Goal: Information Seeking & Learning: Learn about a topic

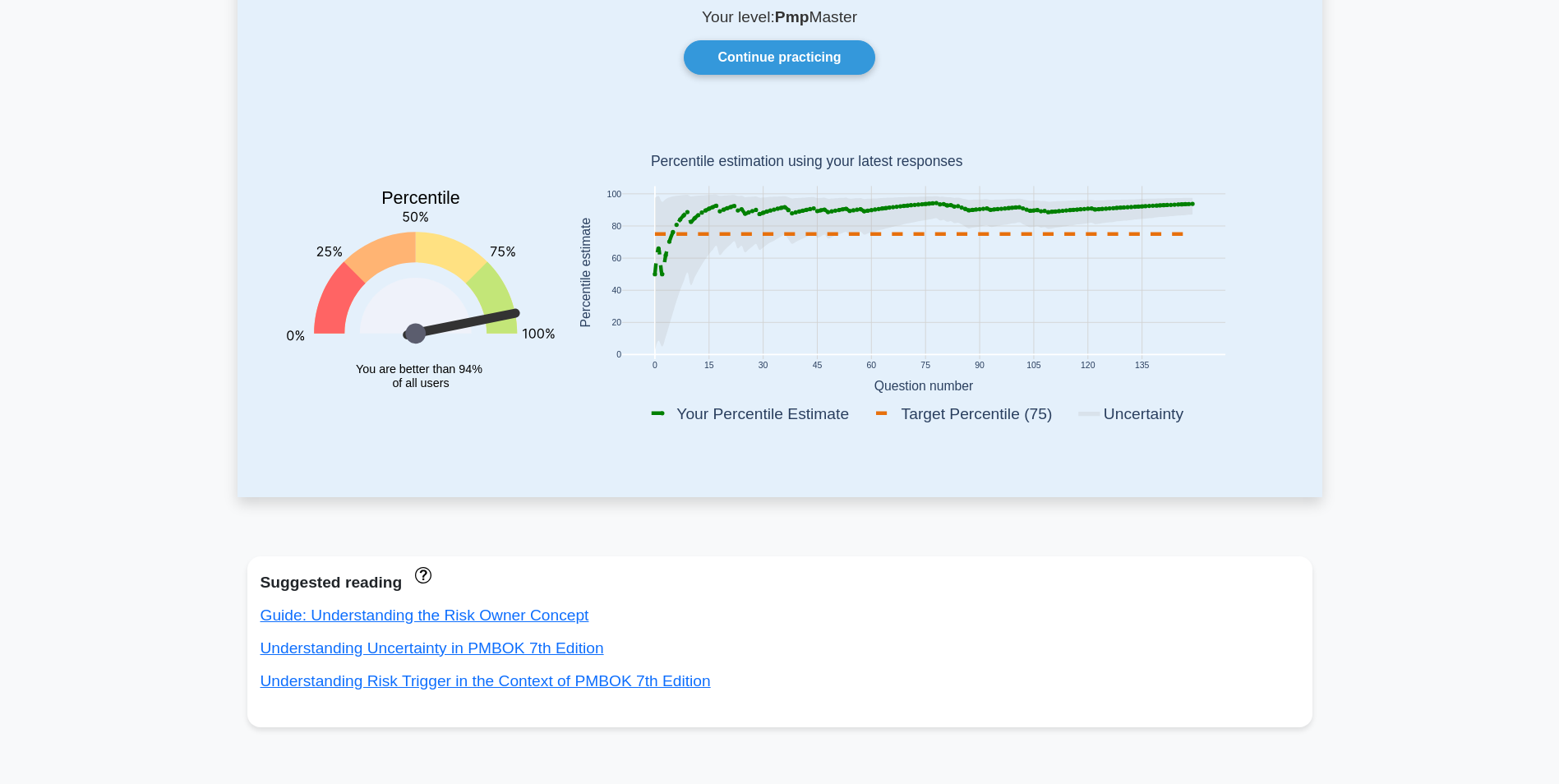
scroll to position [82, 0]
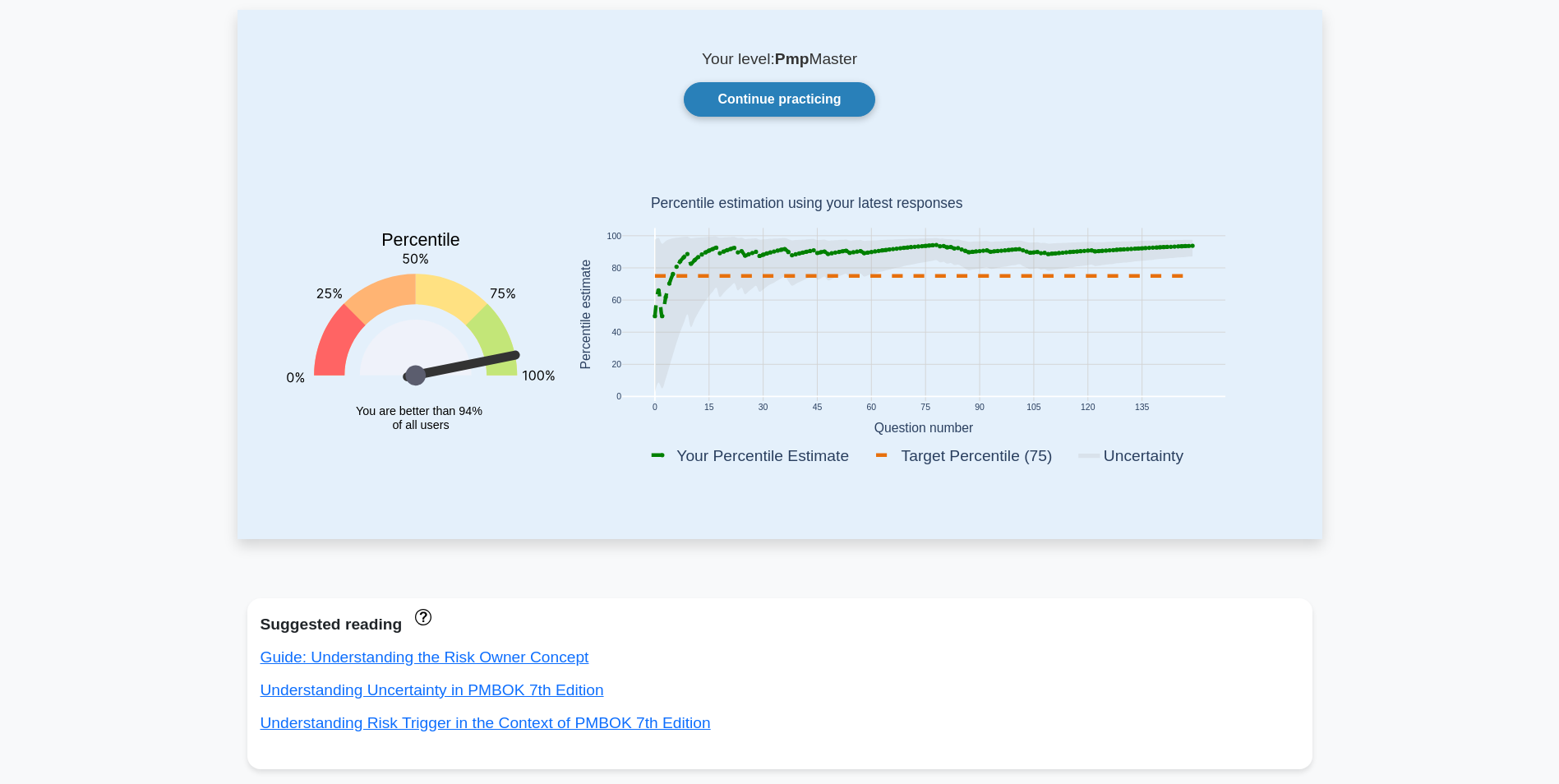
click at [743, 101] on link "Continue practicing" at bounding box center [780, 99] width 191 height 34
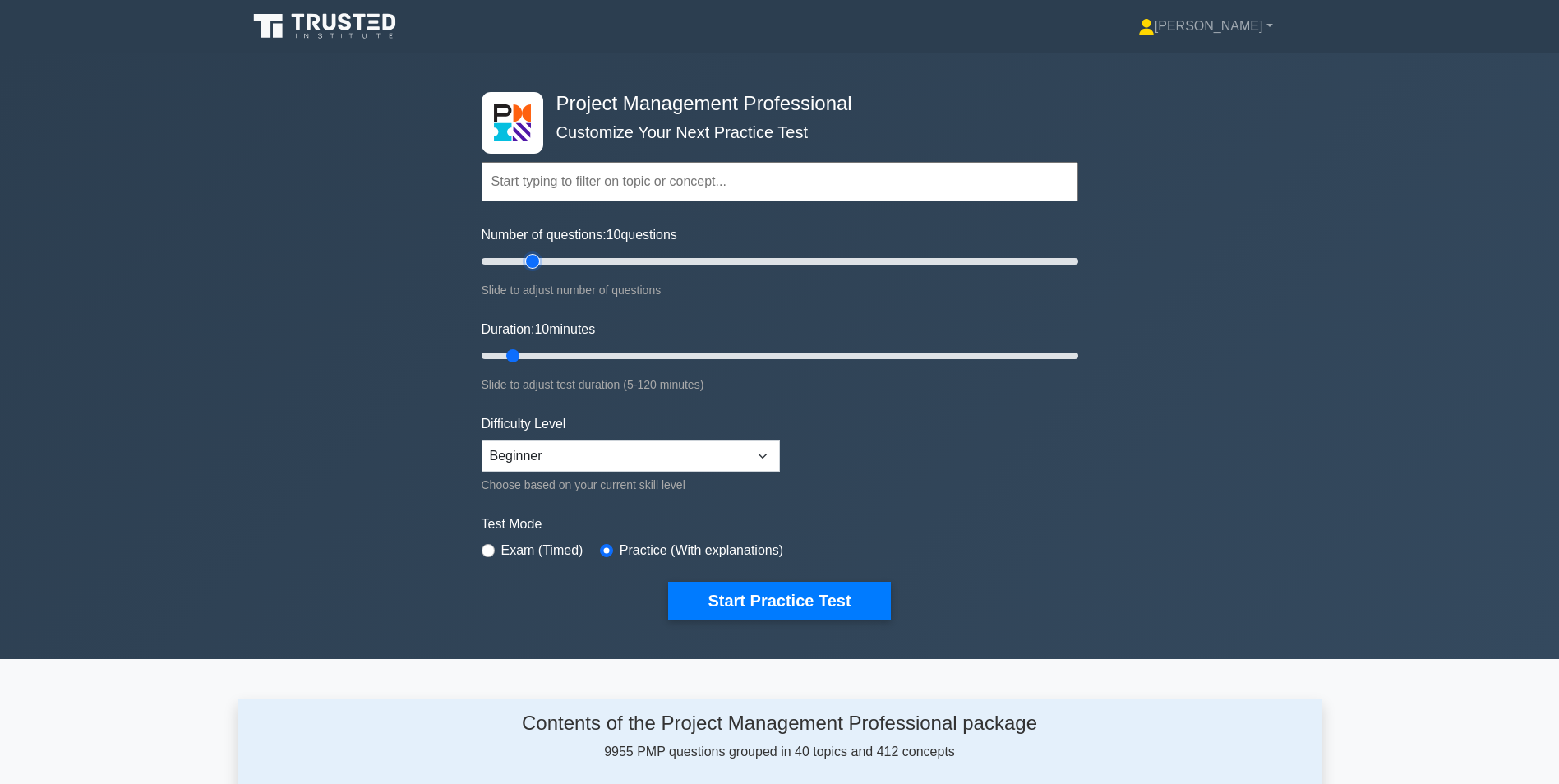
type input "20"
click at [537, 260] on input "Number of questions: 10 questions" at bounding box center [780, 261] width 597 height 20
type input "20"
click at [553, 353] on input "Duration: 10 minutes" at bounding box center [780, 356] width 597 height 20
click at [759, 600] on button "Start Practice Test" at bounding box center [779, 601] width 222 height 38
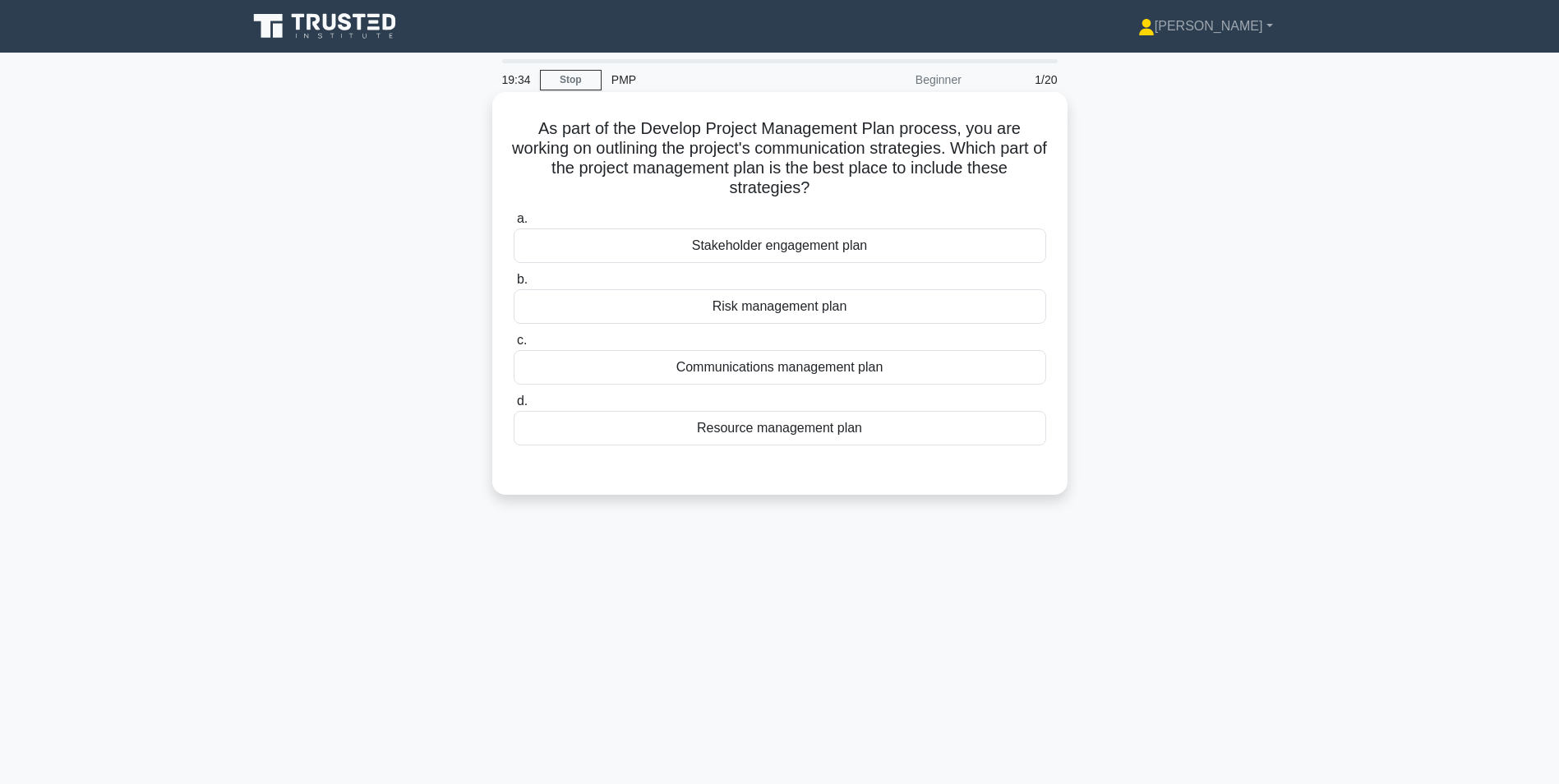
click at [787, 366] on div "Communications management plan" at bounding box center [780, 367] width 533 height 34
click at [514, 346] on input "c. Communications management plan" at bounding box center [514, 341] width 0 height 11
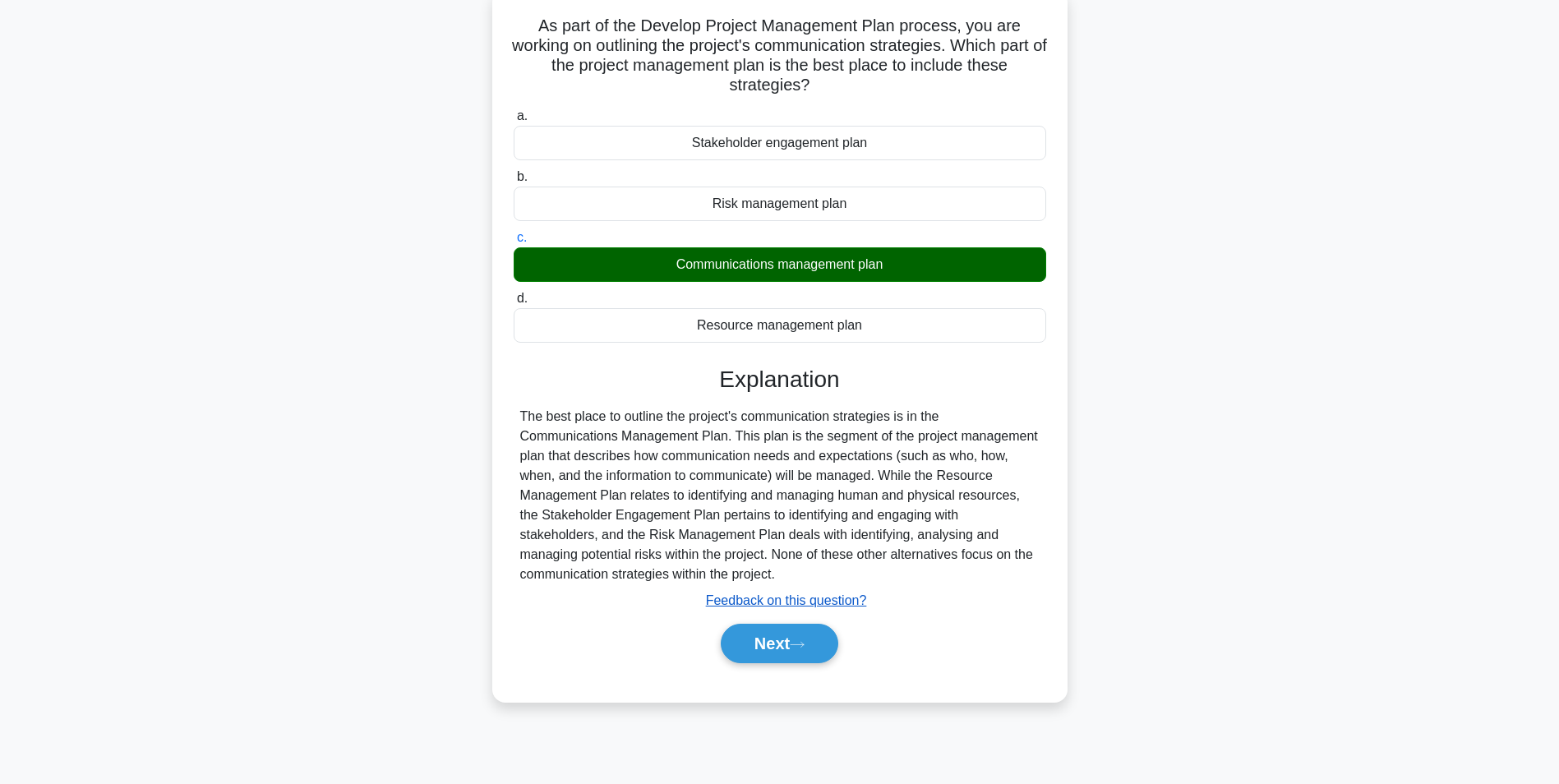
scroll to position [104, 0]
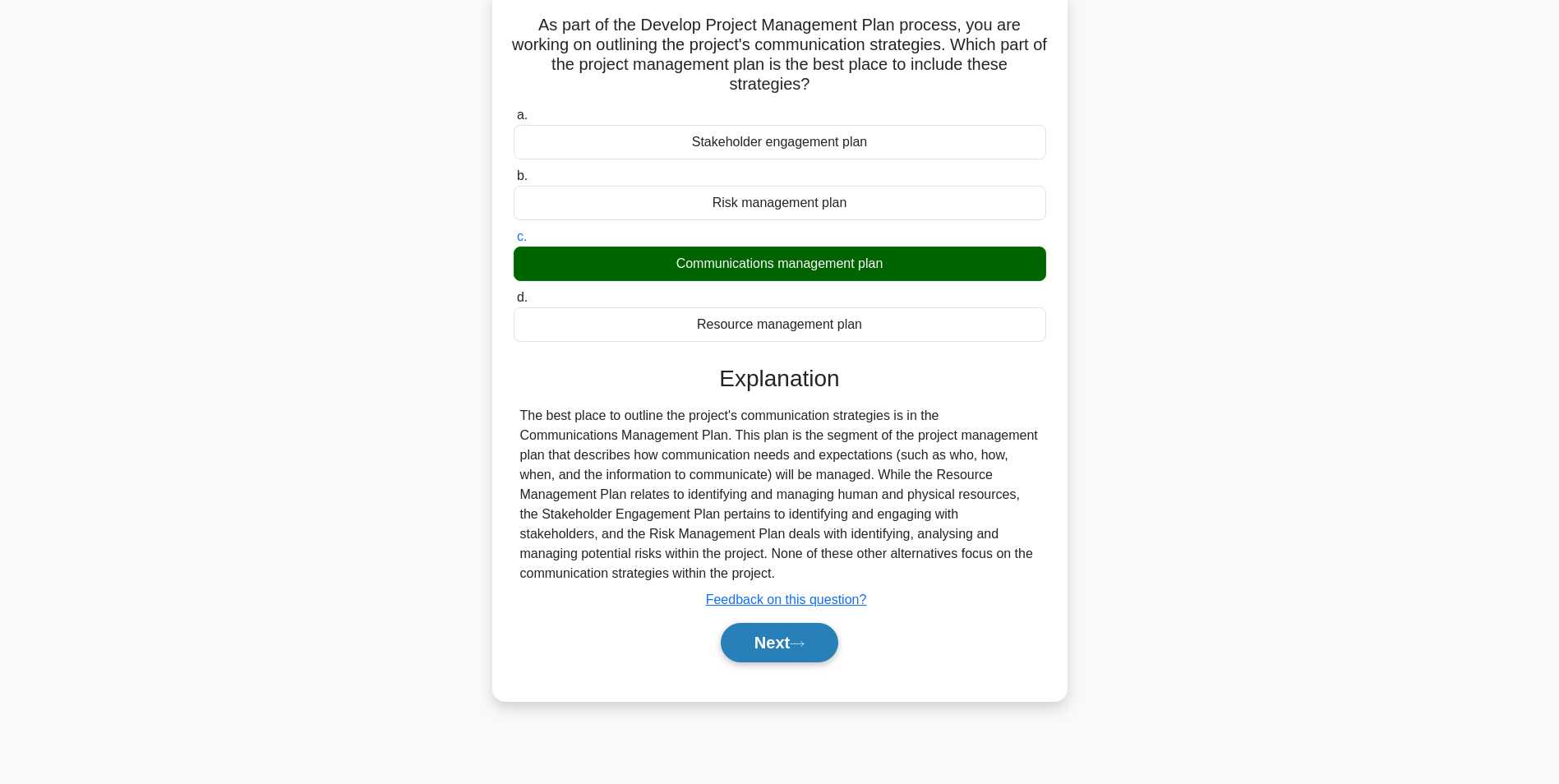
click at [767, 641] on button "Next" at bounding box center [780, 643] width 117 height 40
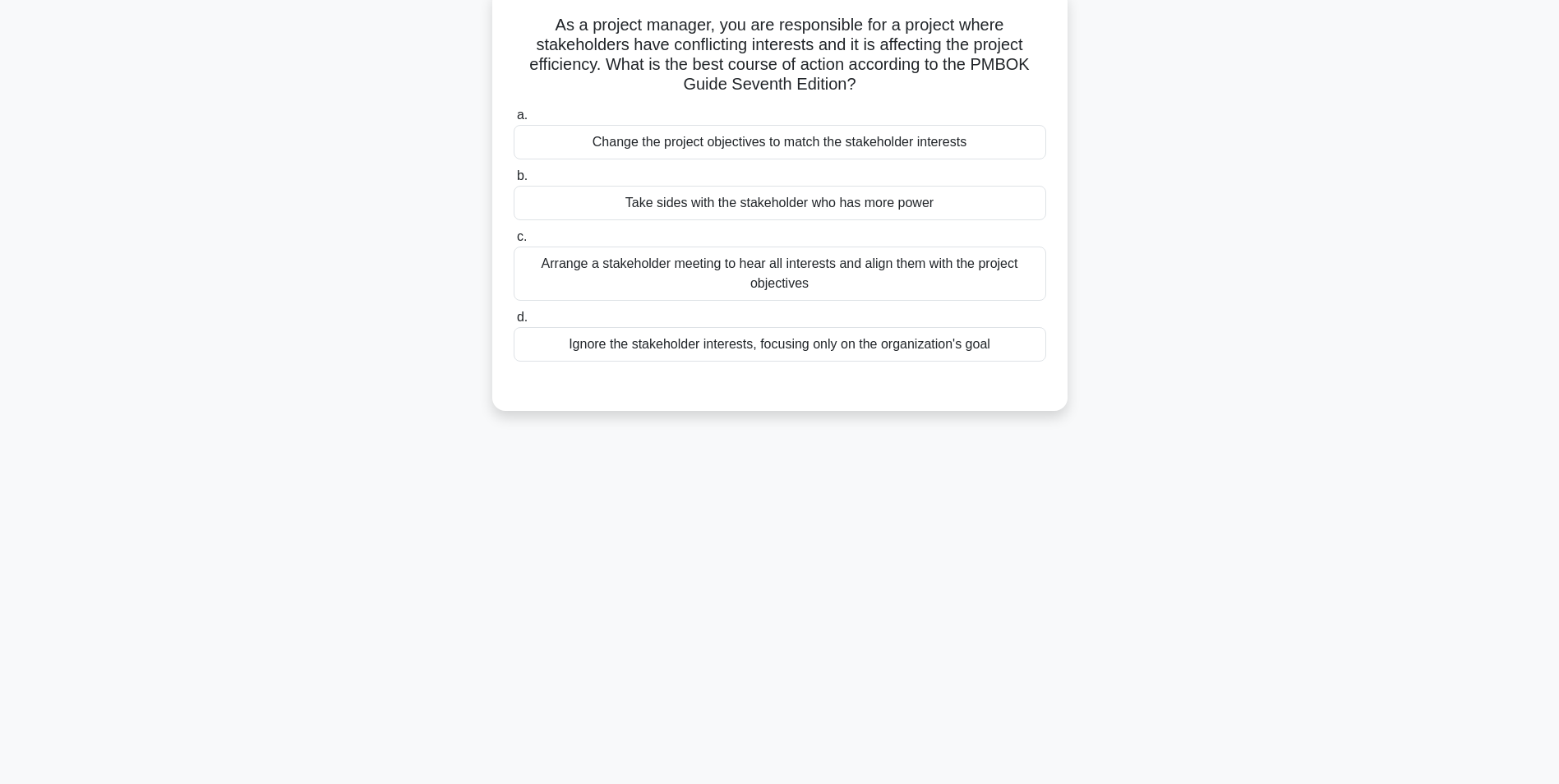
click at [793, 278] on div "Arrange a stakeholder meeting to hear all interests and align them with the pro…" at bounding box center [780, 274] width 533 height 54
click at [514, 242] on input "c. Arrange a stakeholder meeting to hear all interests and align them with the …" at bounding box center [514, 237] width 0 height 11
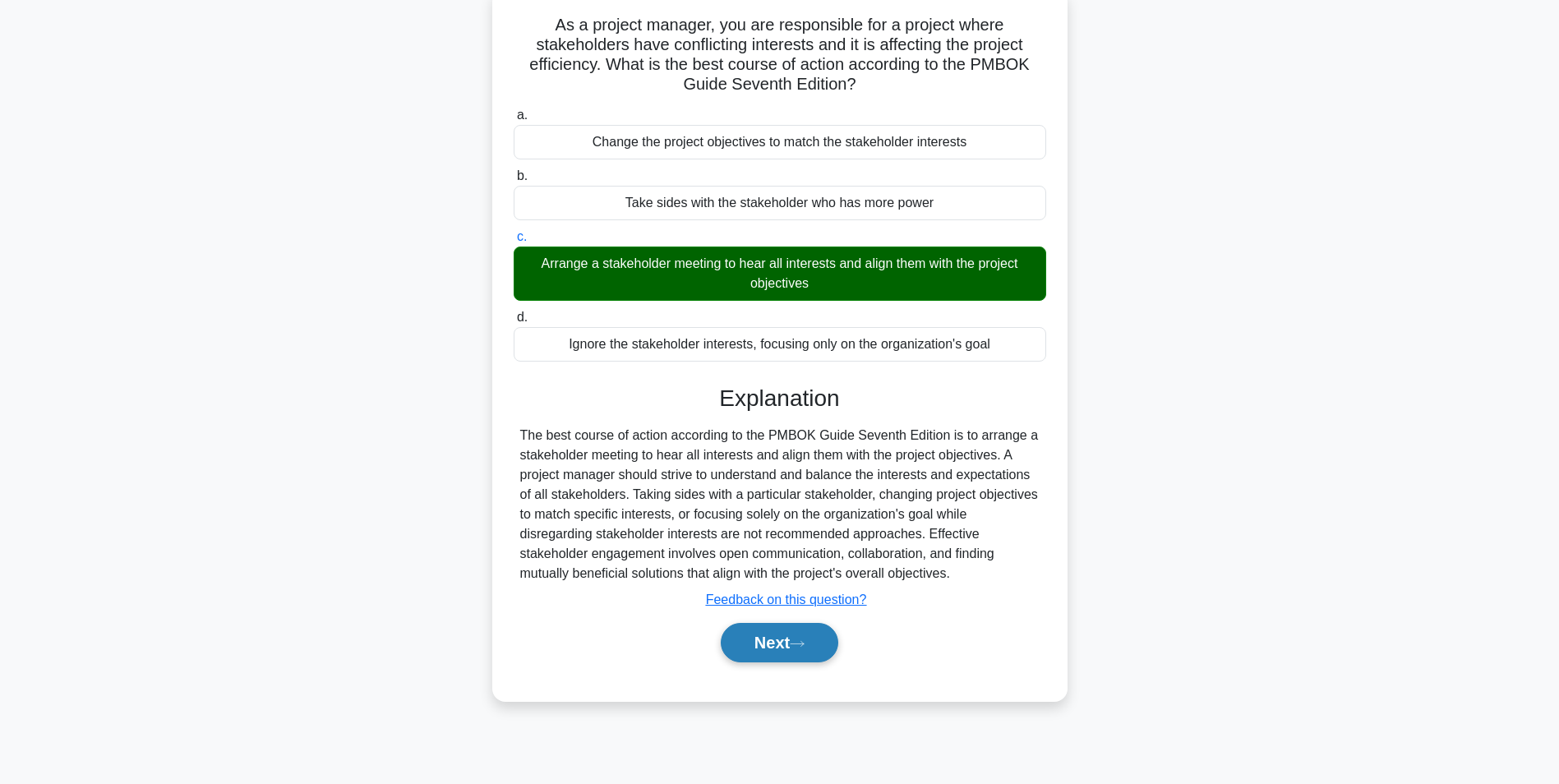
click at [773, 640] on button "Next" at bounding box center [780, 643] width 117 height 40
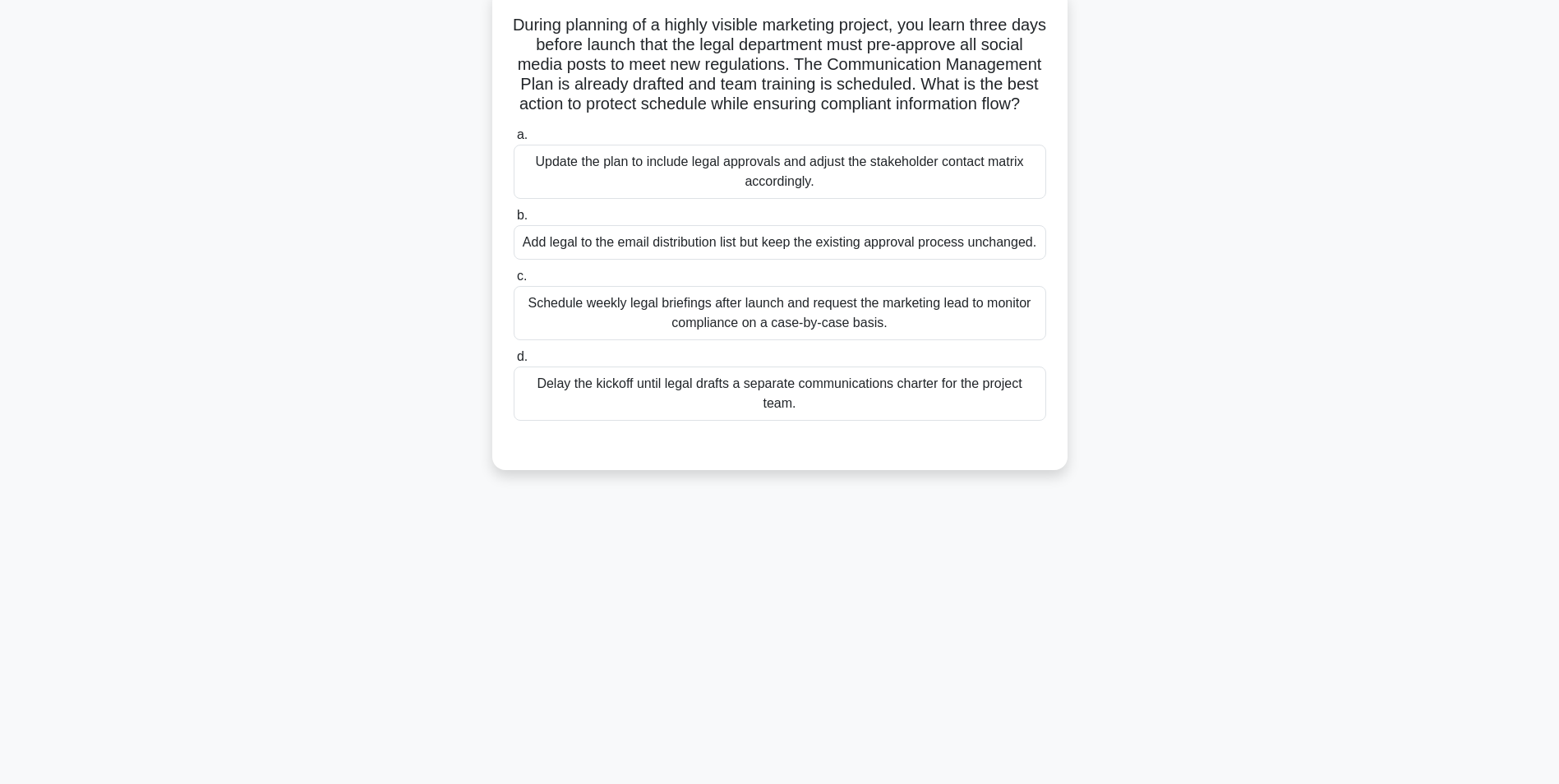
click at [770, 192] on div "Update the plan to include legal approvals and adjust the stakeholder contact m…" at bounding box center [780, 171] width 533 height 54
click at [514, 141] on input "a. Update the plan to include legal approvals and adjust the stakeholder contac…" at bounding box center [514, 135] width 0 height 11
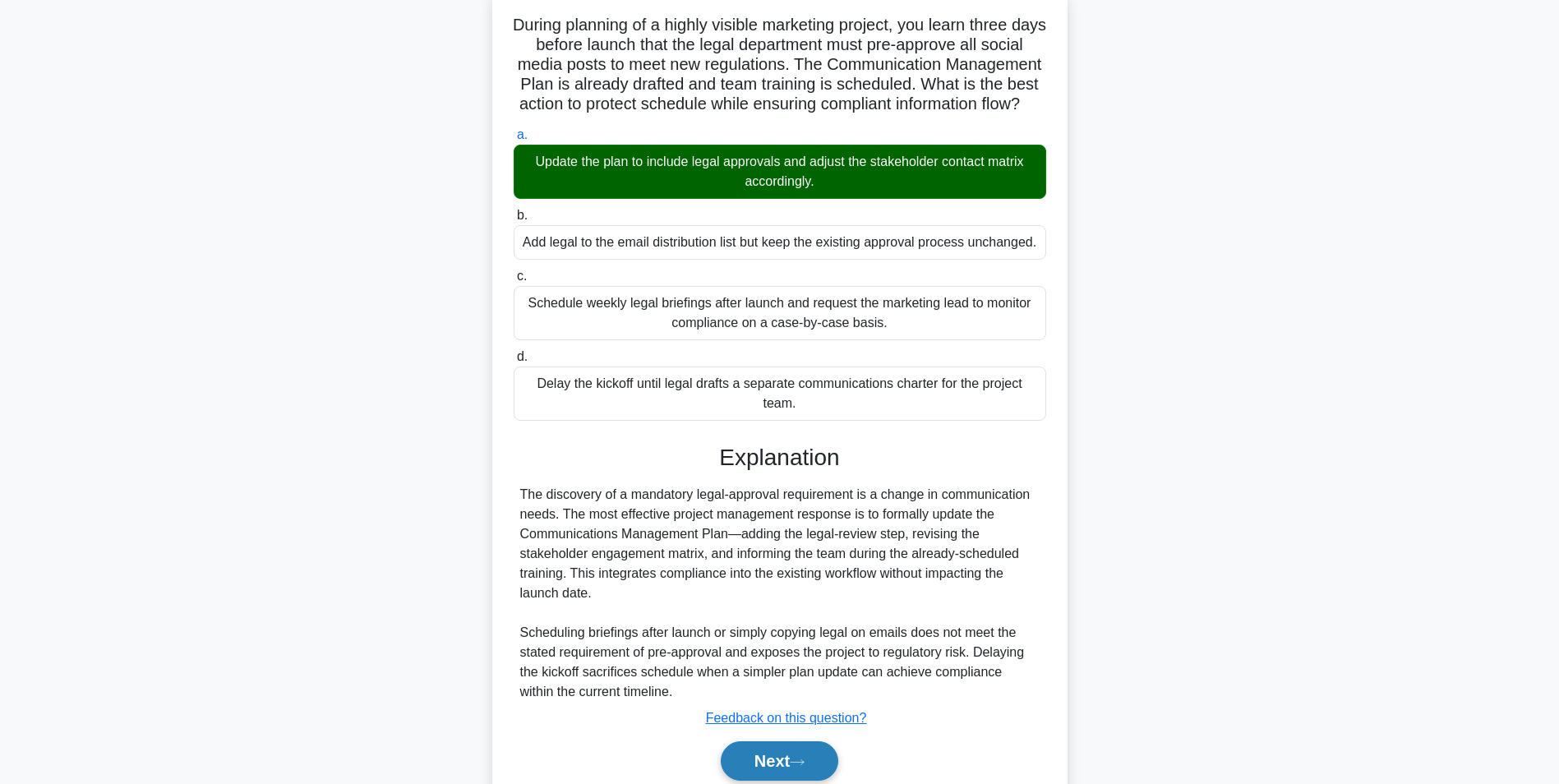
click at [768, 770] on button "Next" at bounding box center [780, 761] width 117 height 40
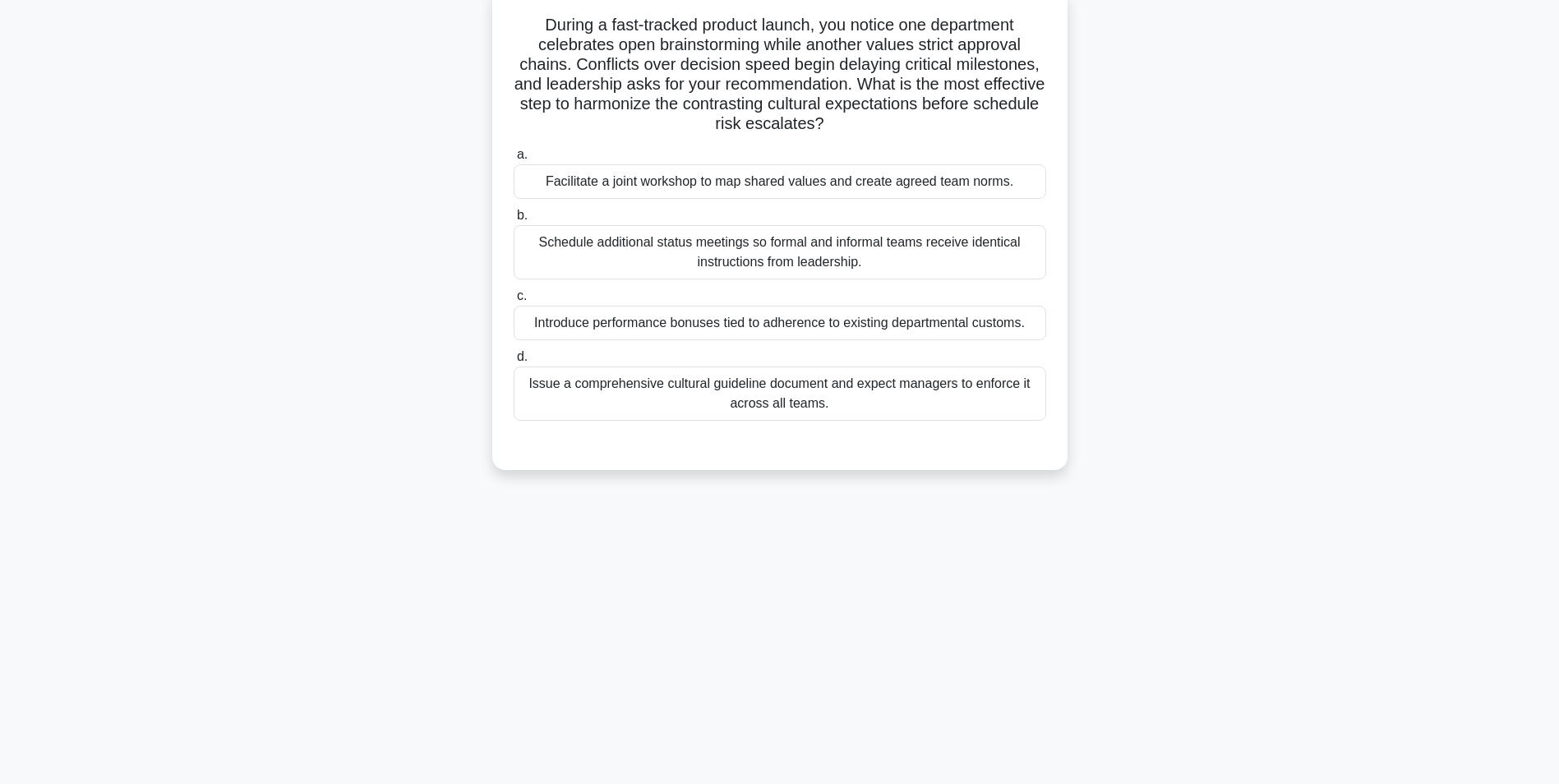
click at [817, 188] on div "Facilitate a joint workshop to map shared values and create agreed team norms." at bounding box center [780, 181] width 533 height 34
click at [514, 160] on input "a. Facilitate a joint workshop to map shared values and create agreed team norm…" at bounding box center [514, 155] width 0 height 11
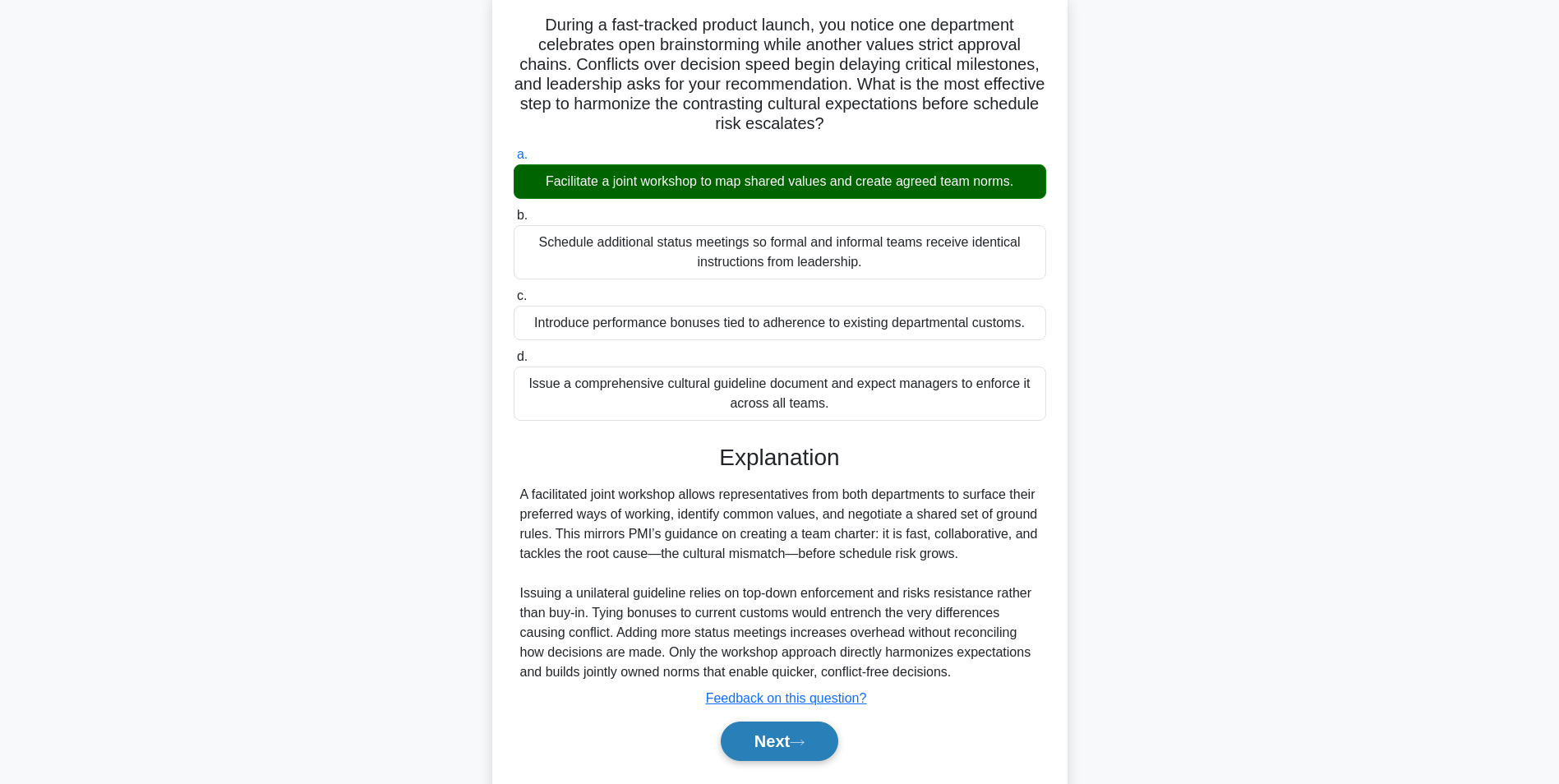
click at [759, 761] on button "Next" at bounding box center [780, 742] width 117 height 40
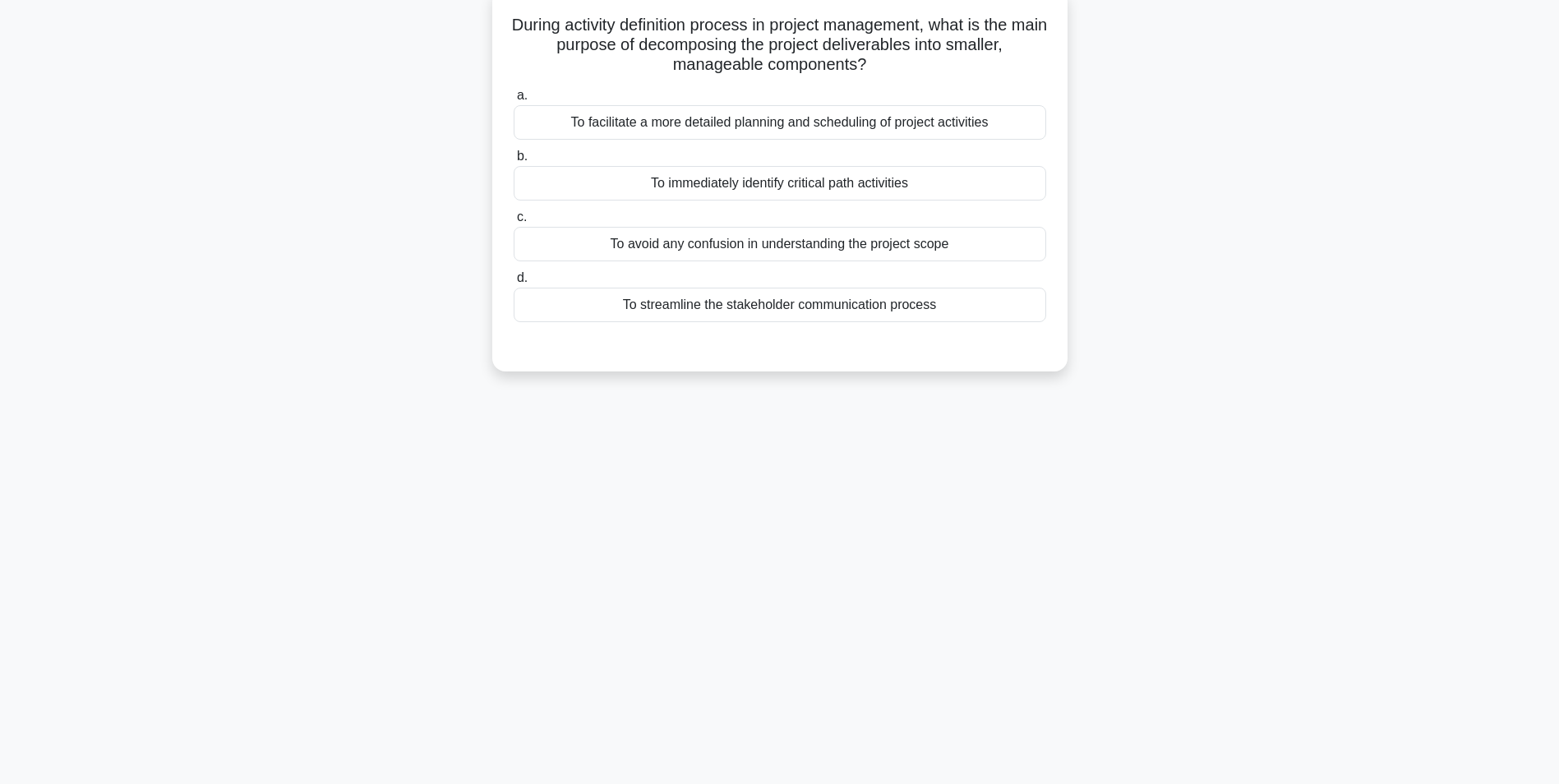
click at [824, 124] on div "To facilitate a more detailed planning and scheduling of project activities" at bounding box center [780, 123] width 533 height 34
click at [514, 101] on input "a. To facilitate a more detailed planning and scheduling of project activities" at bounding box center [514, 96] width 0 height 11
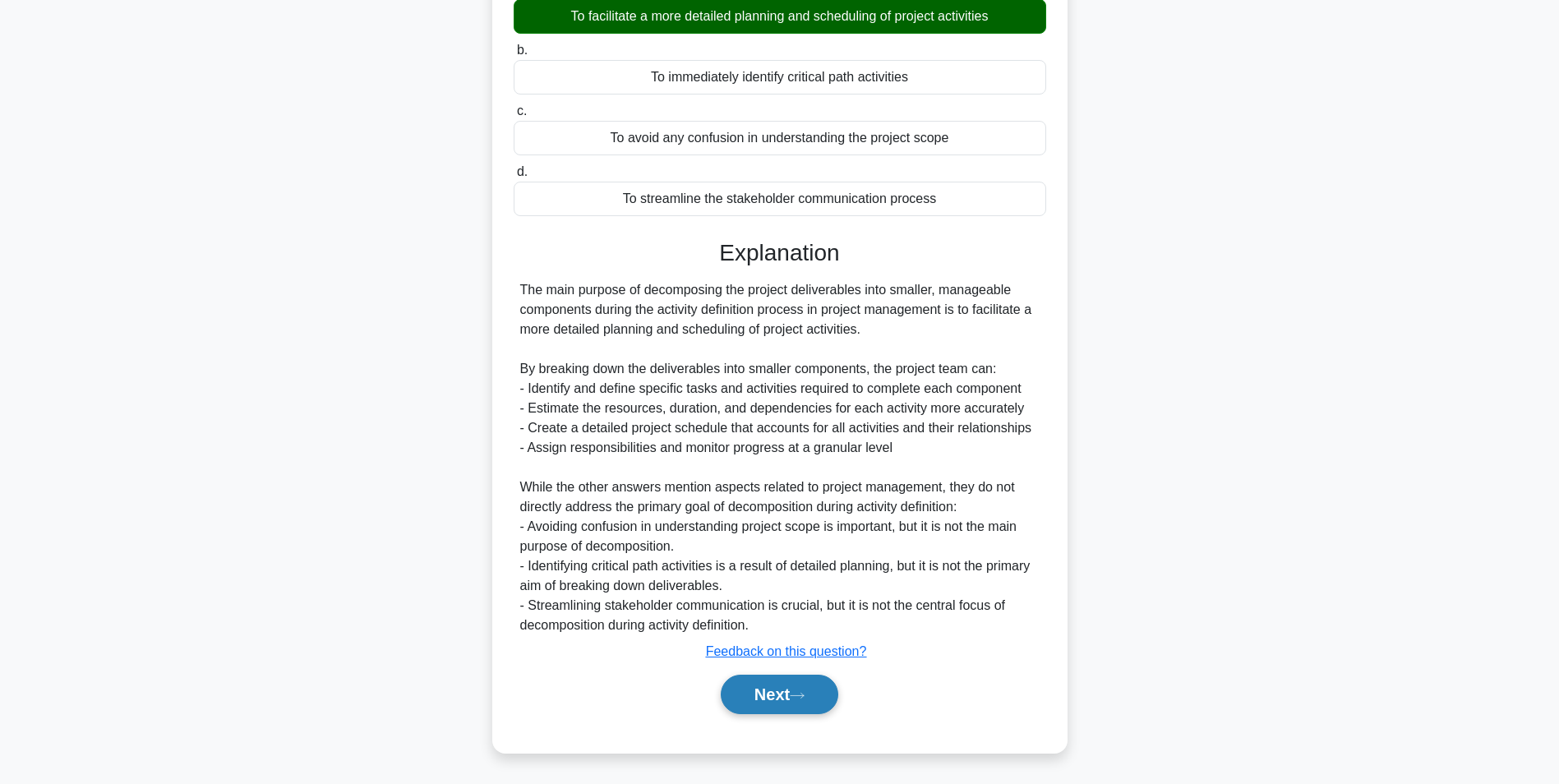
click at [766, 688] on button "Next" at bounding box center [780, 695] width 117 height 40
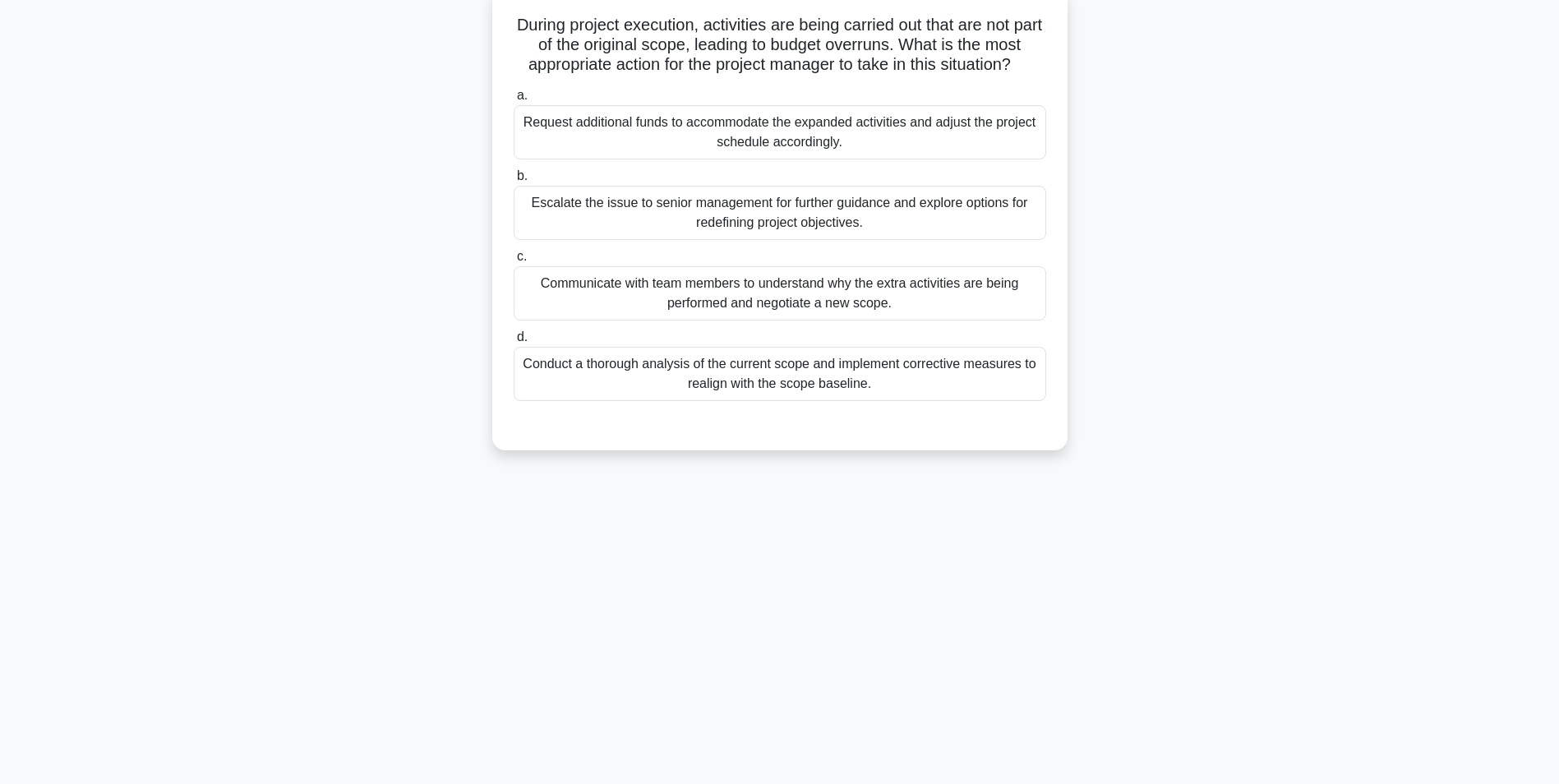
click at [788, 292] on div "Communicate with team members to understand why the extra activities are being …" at bounding box center [780, 293] width 533 height 54
click at [514, 262] on input "c. Communicate with team members to understand why the extra activities are bei…" at bounding box center [514, 257] width 0 height 11
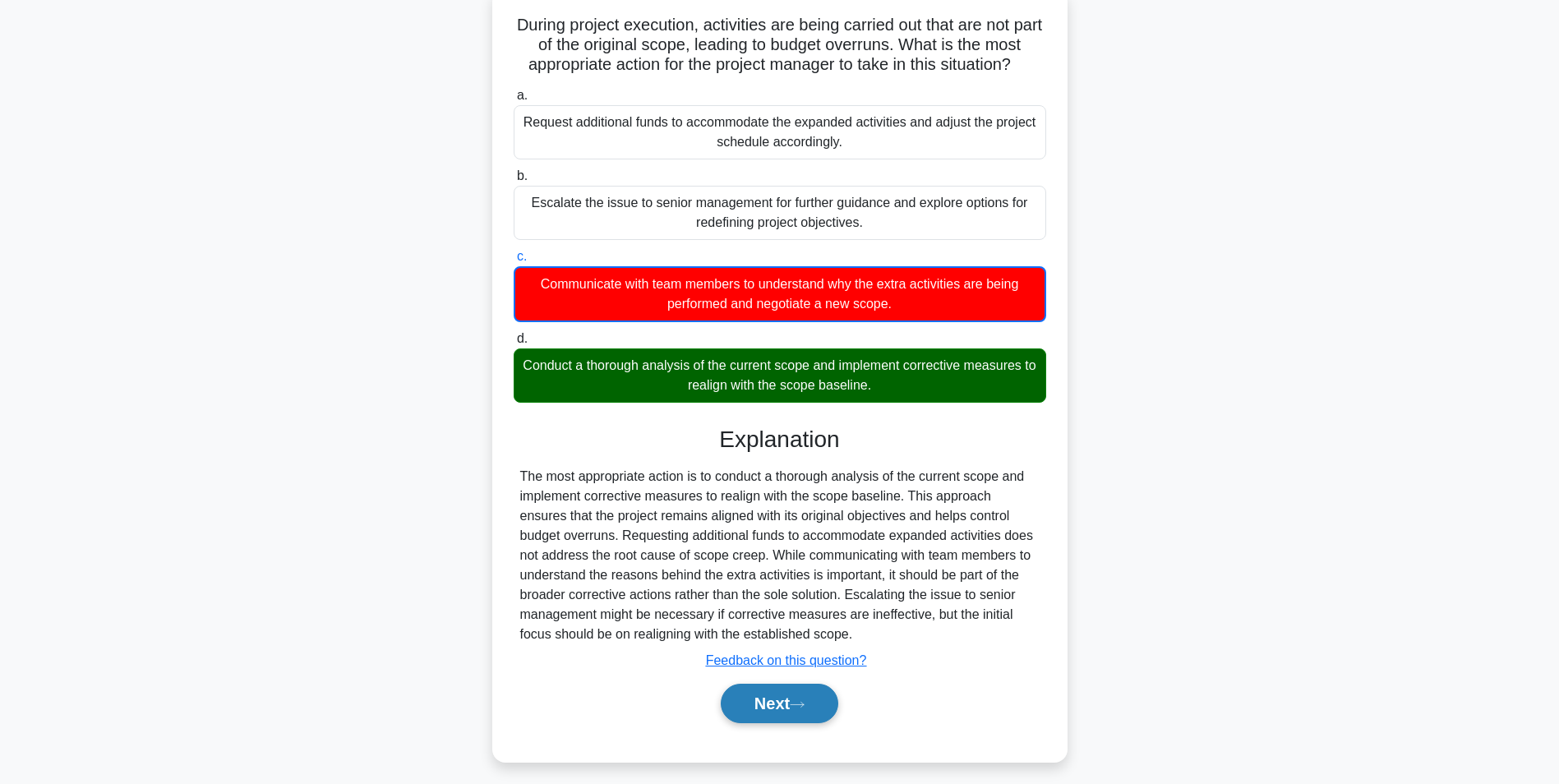
click at [777, 706] on button "Next" at bounding box center [780, 704] width 117 height 40
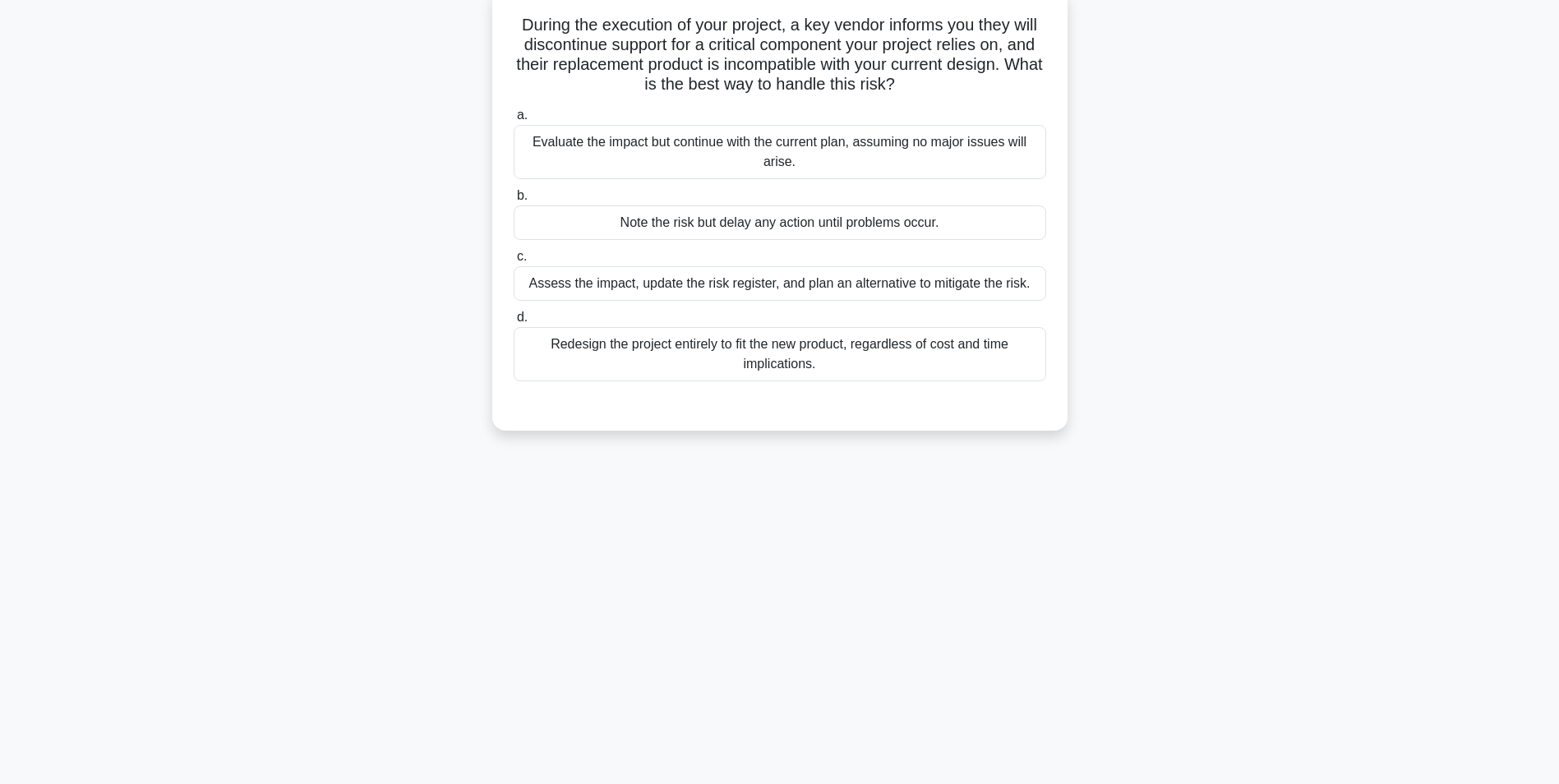
click at [897, 284] on div "Assess the impact, update the risk register, and plan an alternative to mitigat…" at bounding box center [780, 283] width 533 height 34
click at [514, 262] on input "c. Assess the impact, update the risk register, and plan an alternative to miti…" at bounding box center [514, 257] width 0 height 11
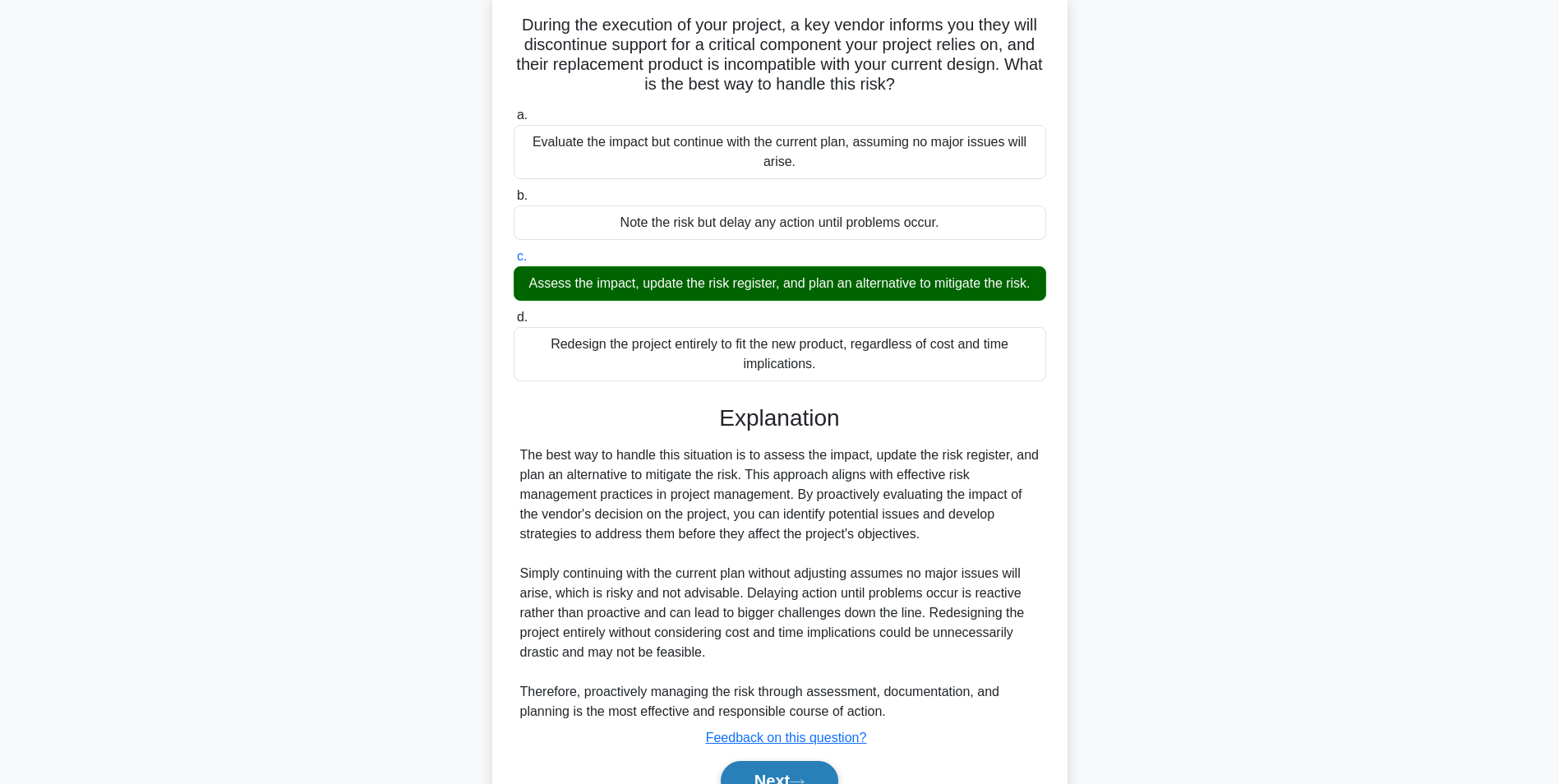
click at [785, 770] on button "Next" at bounding box center [780, 780] width 117 height 40
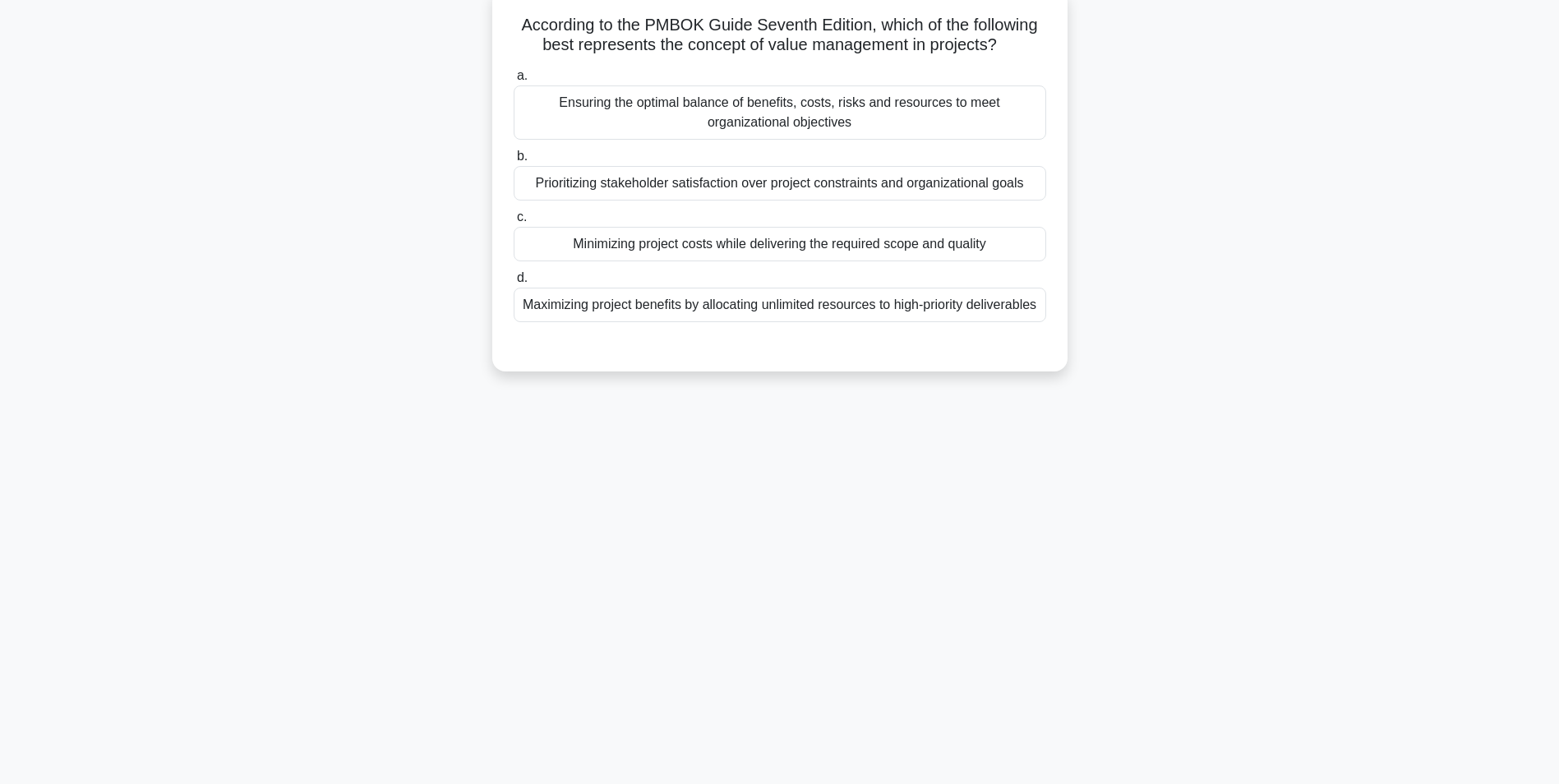
click at [821, 129] on div "Ensuring the optimal balance of benefits, costs, risks and resources to meet or…" at bounding box center [780, 113] width 533 height 54
click at [514, 81] on input "a. Ensuring the optimal balance of benefits, costs, risks and resources to meet…" at bounding box center [514, 76] width 0 height 11
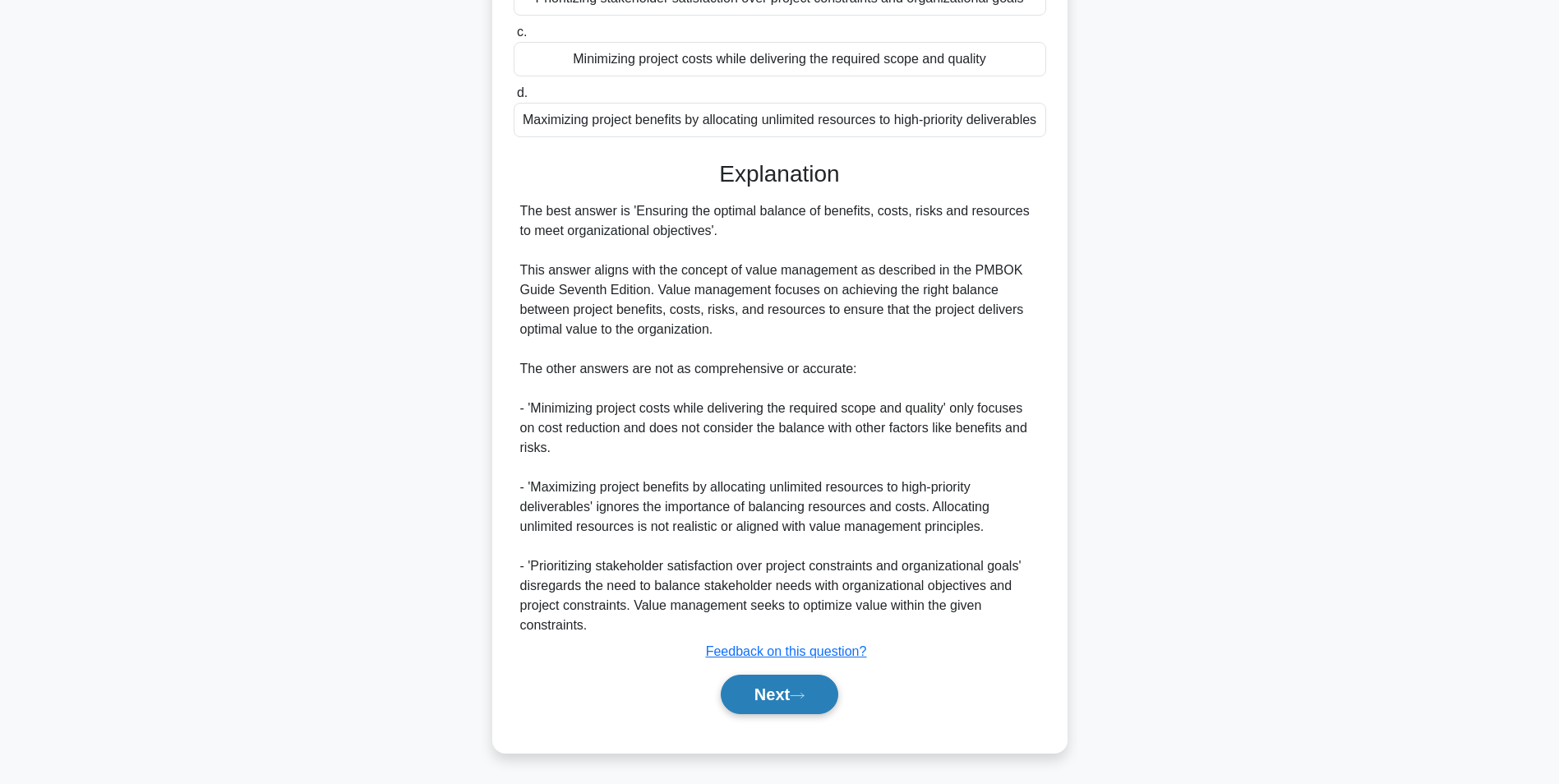
click at [740, 684] on button "Next" at bounding box center [780, 695] width 117 height 40
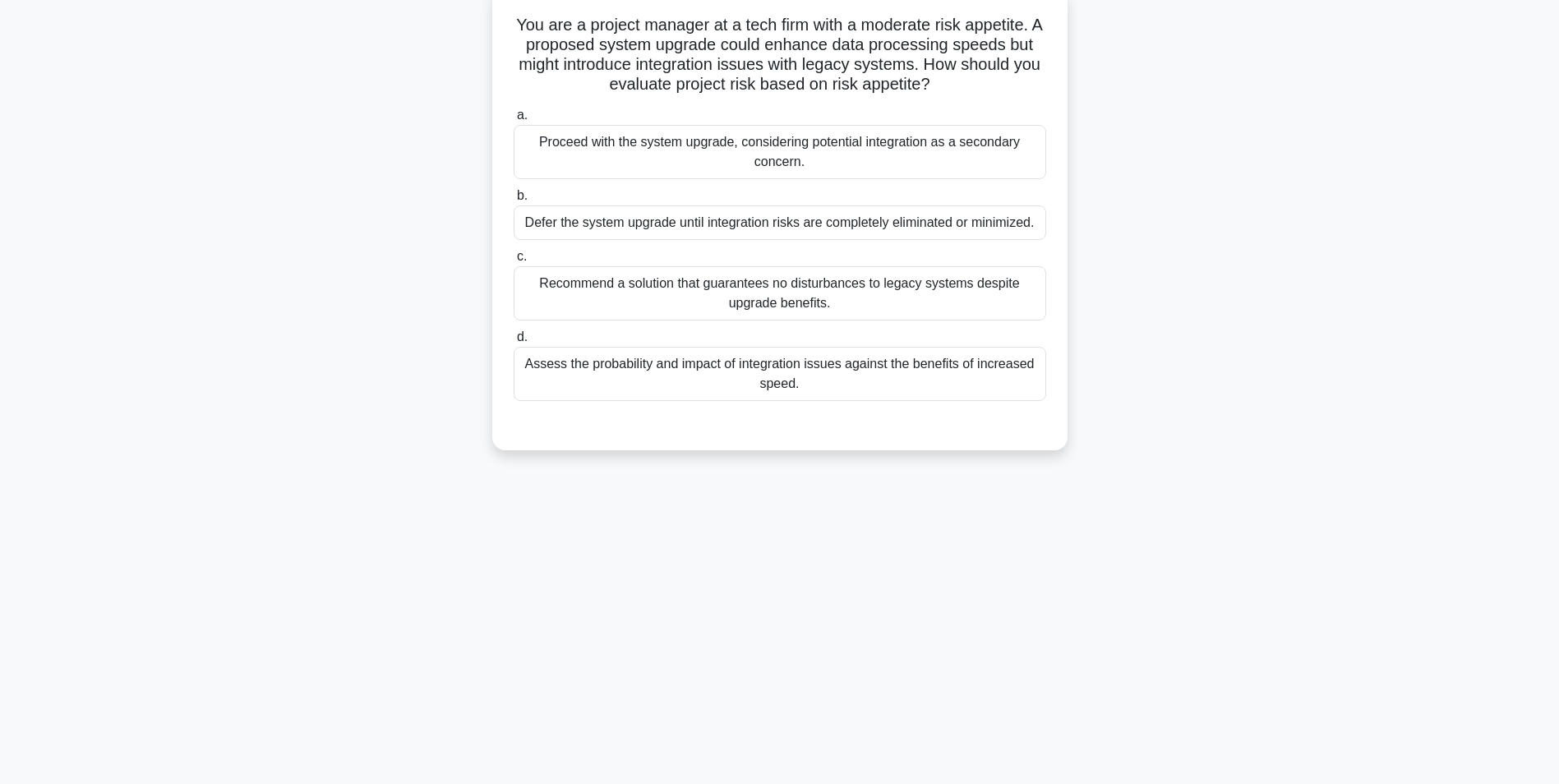
click at [793, 381] on div "Assess the probability and impact of integration issues against the benefits of…" at bounding box center [780, 374] width 533 height 54
click at [514, 342] on input "d. Assess the probability and impact of integration issues against the benefits…" at bounding box center [514, 337] width 0 height 11
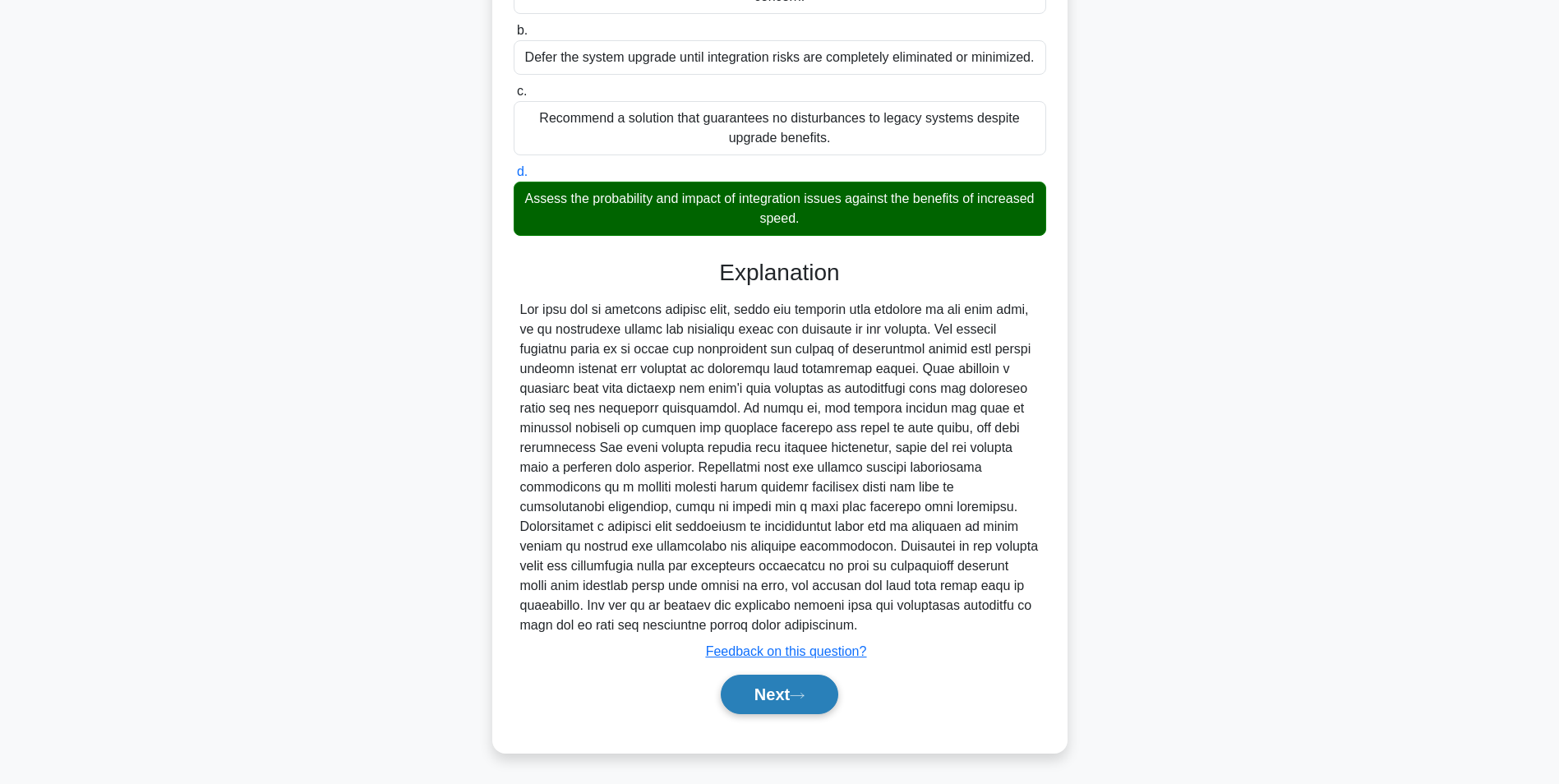
click at [770, 691] on button "Next" at bounding box center [780, 695] width 117 height 40
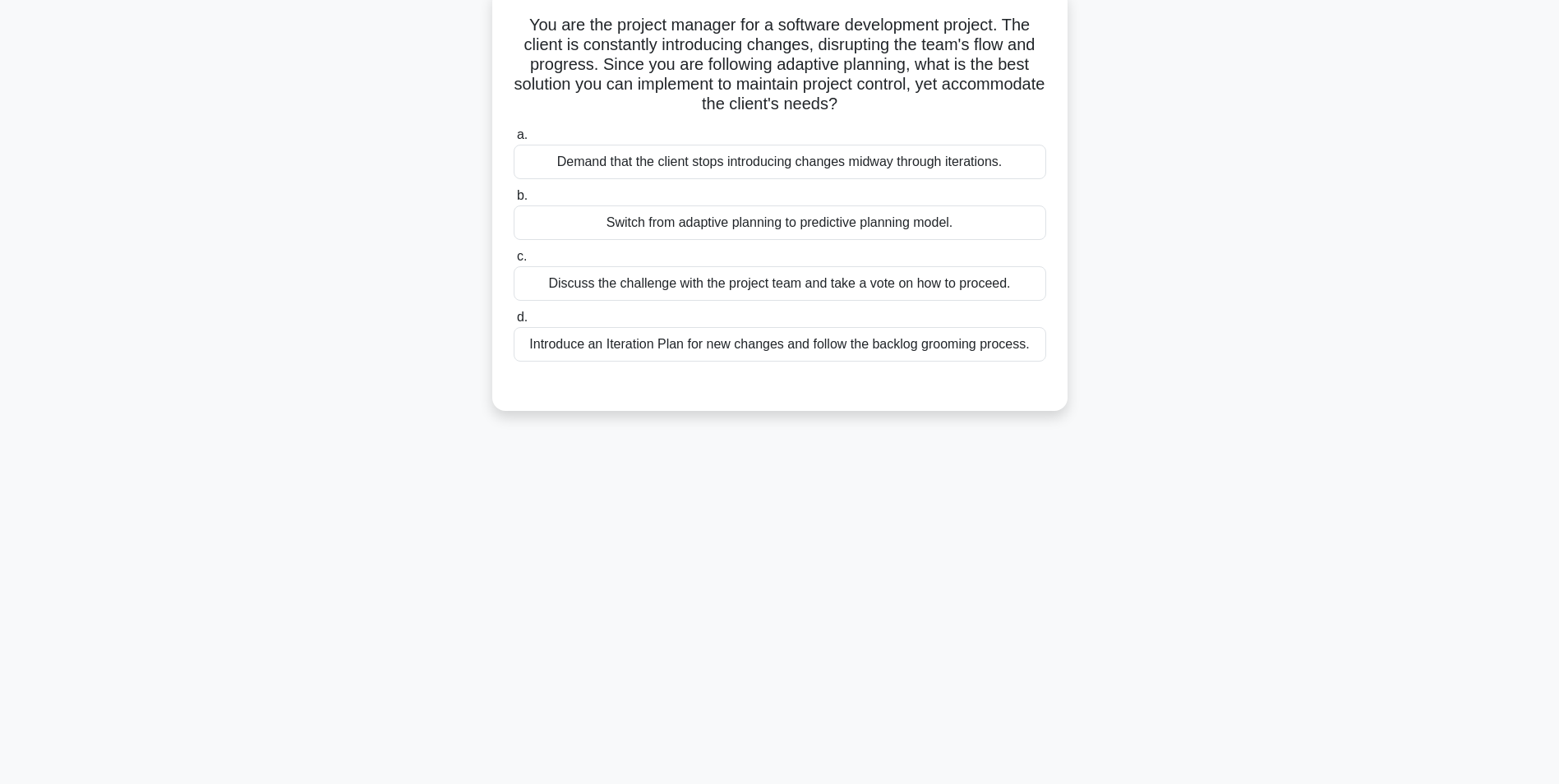
click at [668, 349] on div "Introduce an Iteration Plan for new changes and follow the backlog grooming pro…" at bounding box center [780, 344] width 533 height 34
click at [514, 323] on input "d. Introduce an Iteration Plan for new changes and follow the backlog grooming …" at bounding box center [514, 317] width 0 height 11
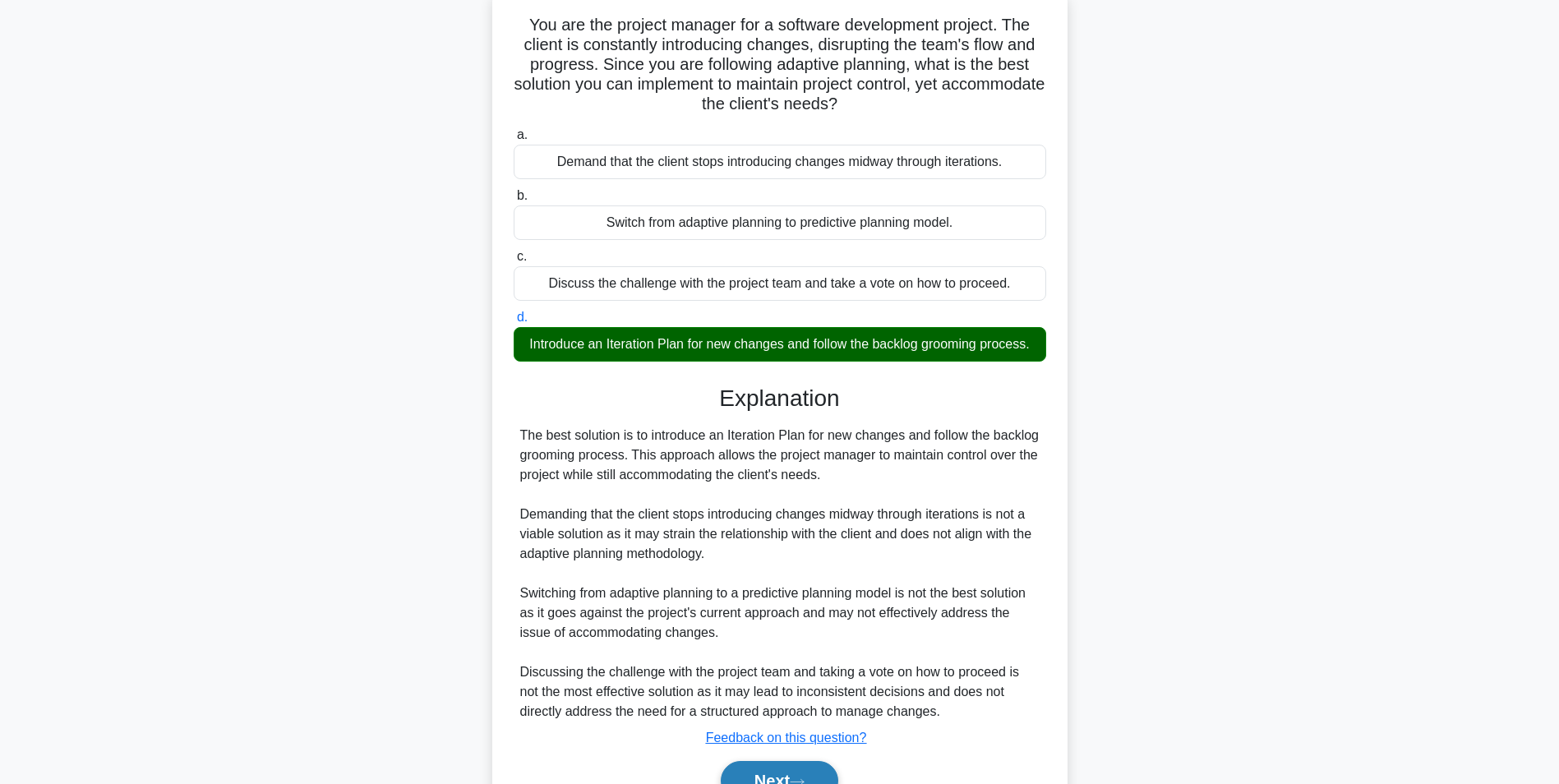
click at [768, 768] on button "Next" at bounding box center [780, 780] width 117 height 40
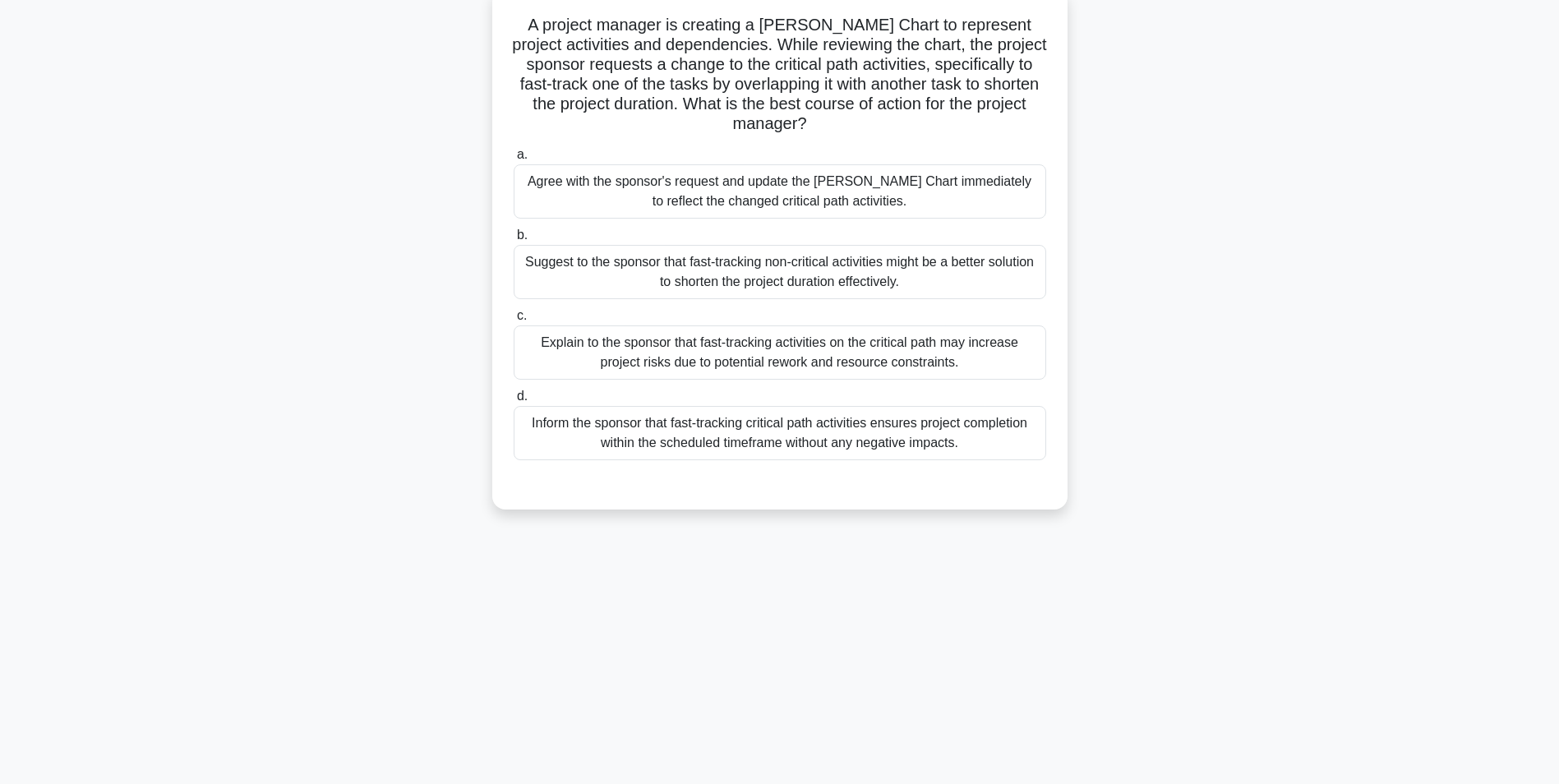
click at [781, 436] on div "Inform the sponsor that fast-tracking critical path activities ensures project …" at bounding box center [780, 433] width 533 height 54
click at [514, 402] on input "d. Inform the sponsor that fast-tracking critical path activities ensures proje…" at bounding box center [514, 397] width 0 height 11
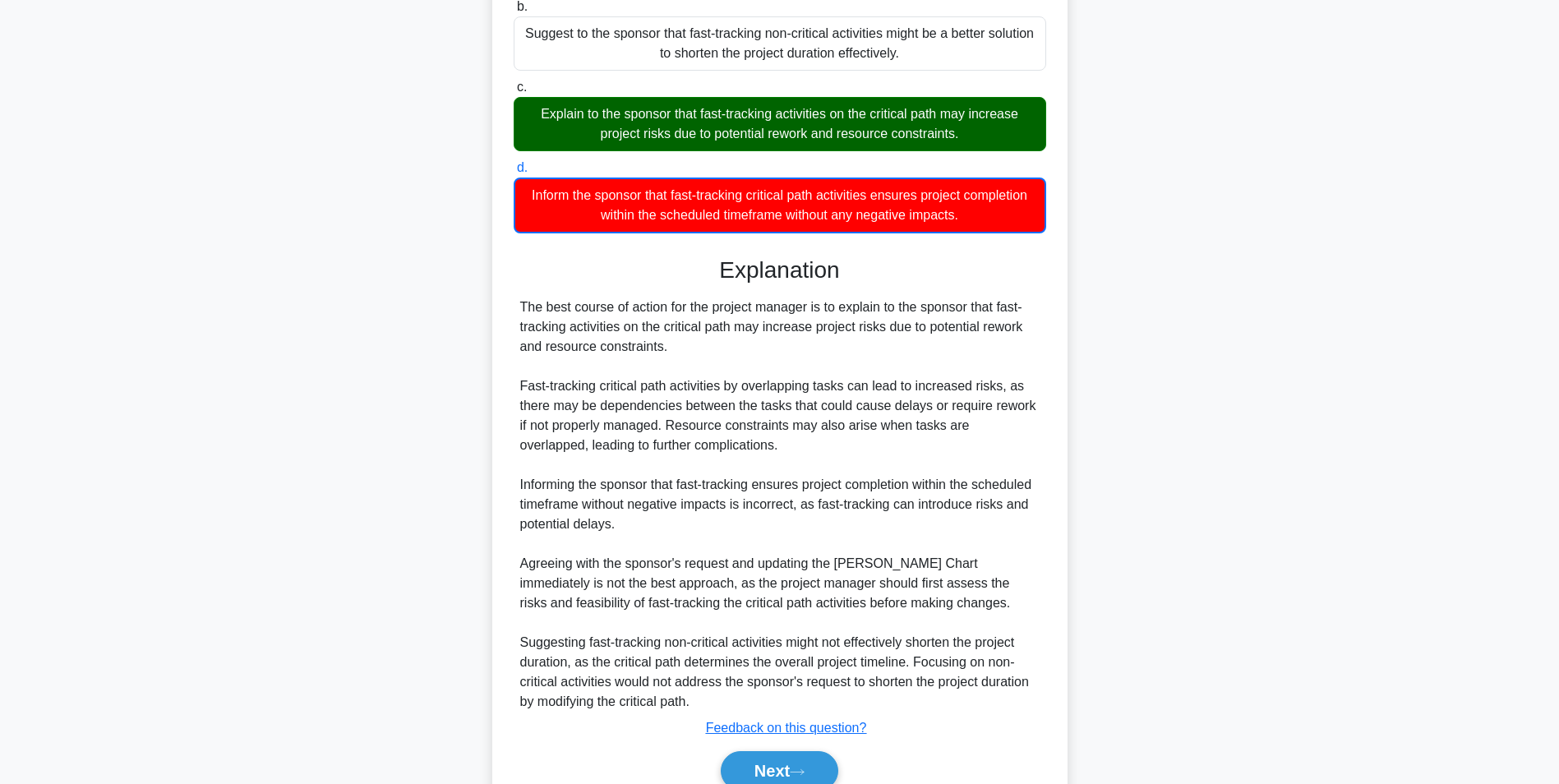
scroll to position [409, 0]
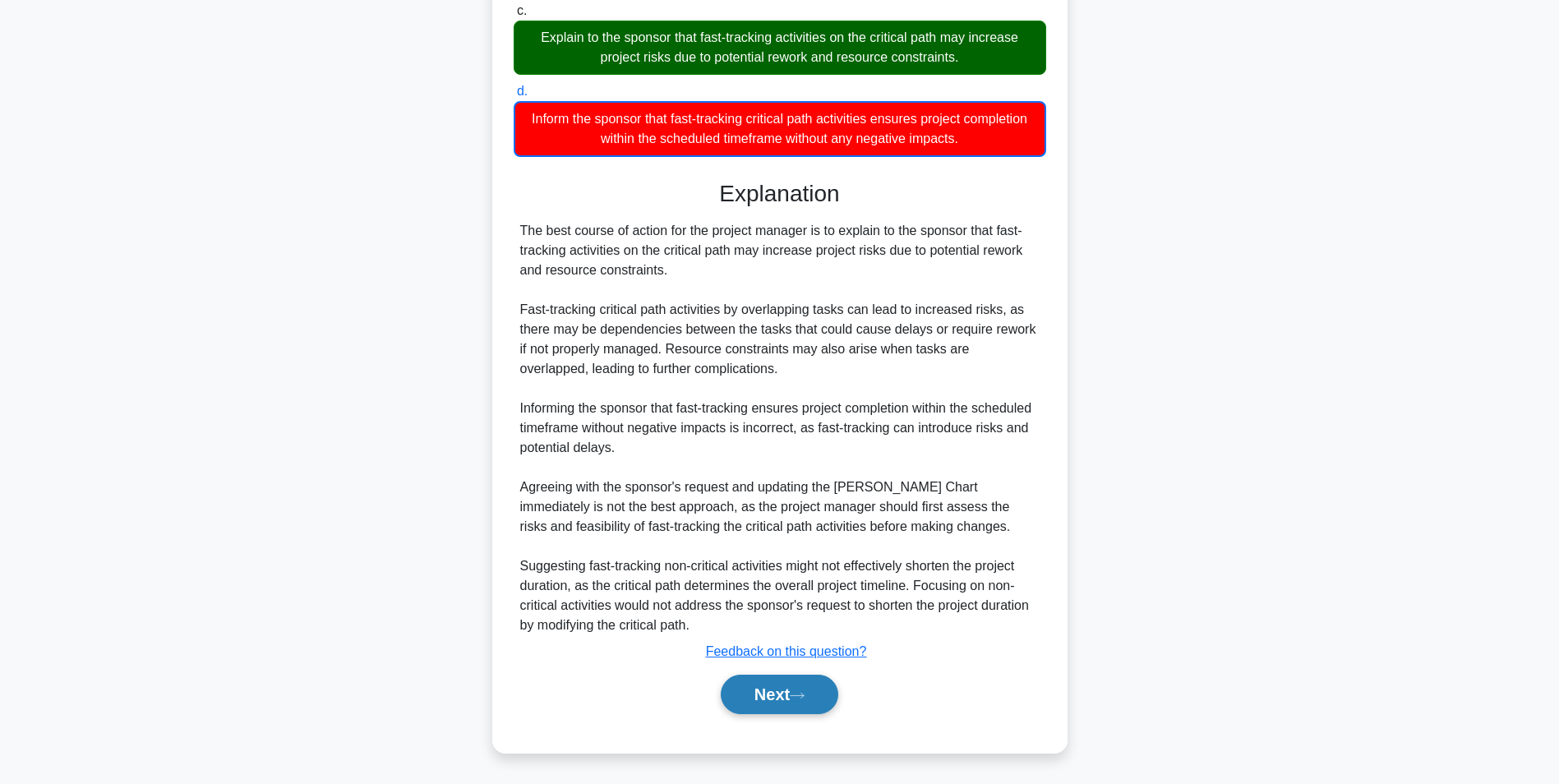
click at [770, 693] on button "Next" at bounding box center [780, 695] width 117 height 40
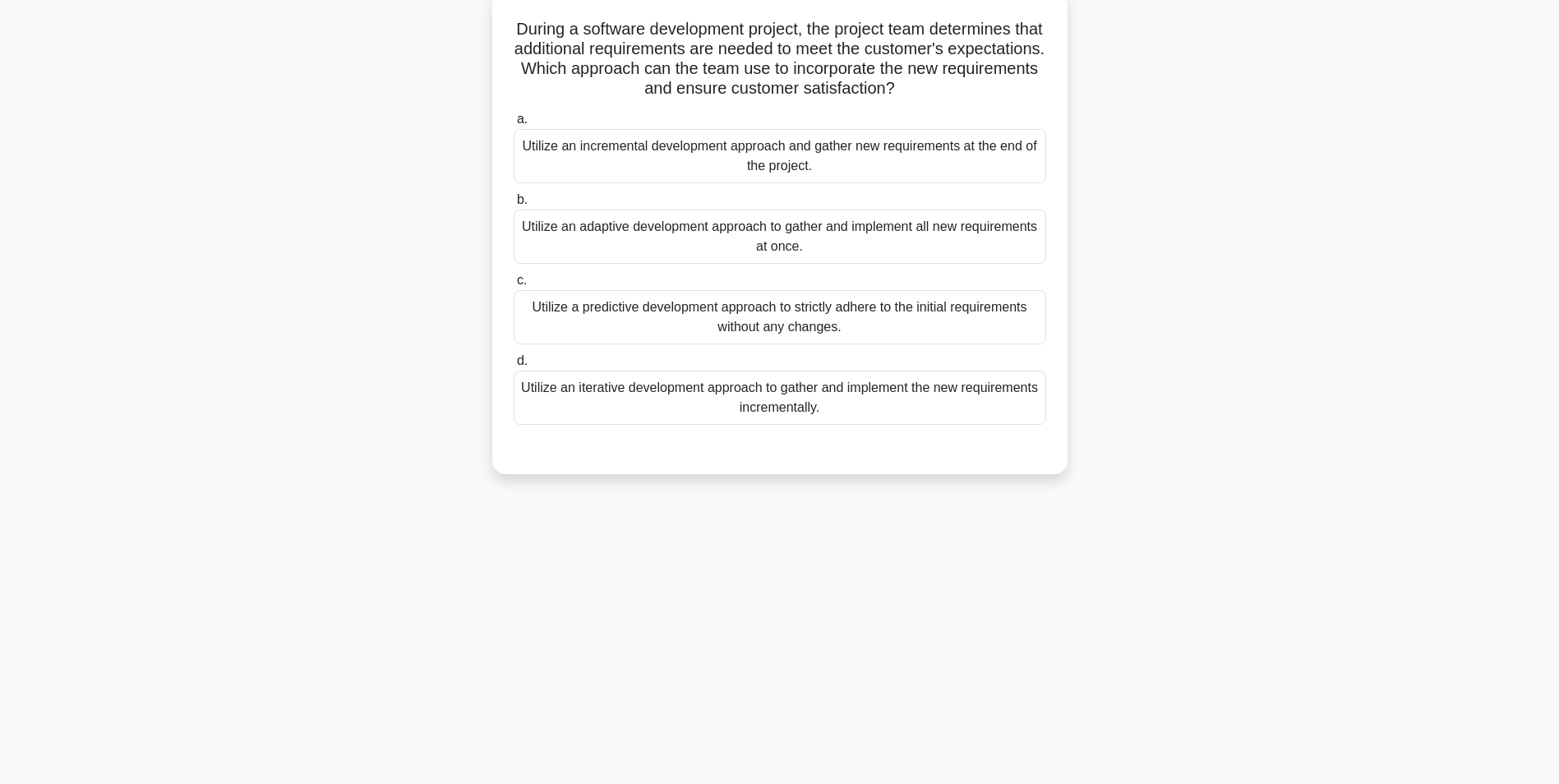
scroll to position [104, 0]
click at [850, 237] on div "Utilize an adaptive development approach to gather and implement all new requir…" at bounding box center [780, 232] width 533 height 54
click at [514, 201] on input "b. Utilize an adaptive development approach to gather and implement all new req…" at bounding box center [514, 196] width 0 height 11
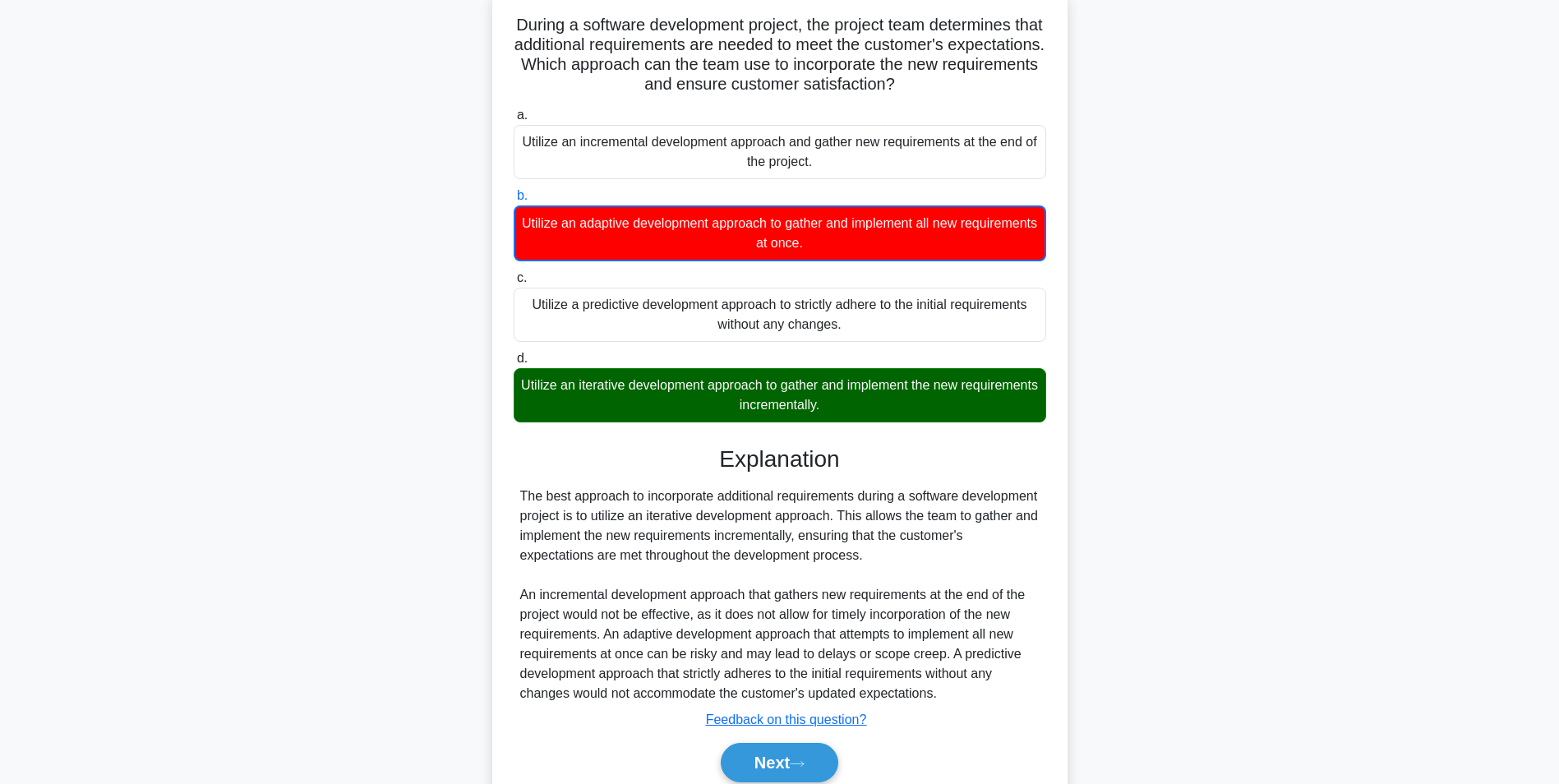
scroll to position [172, 0]
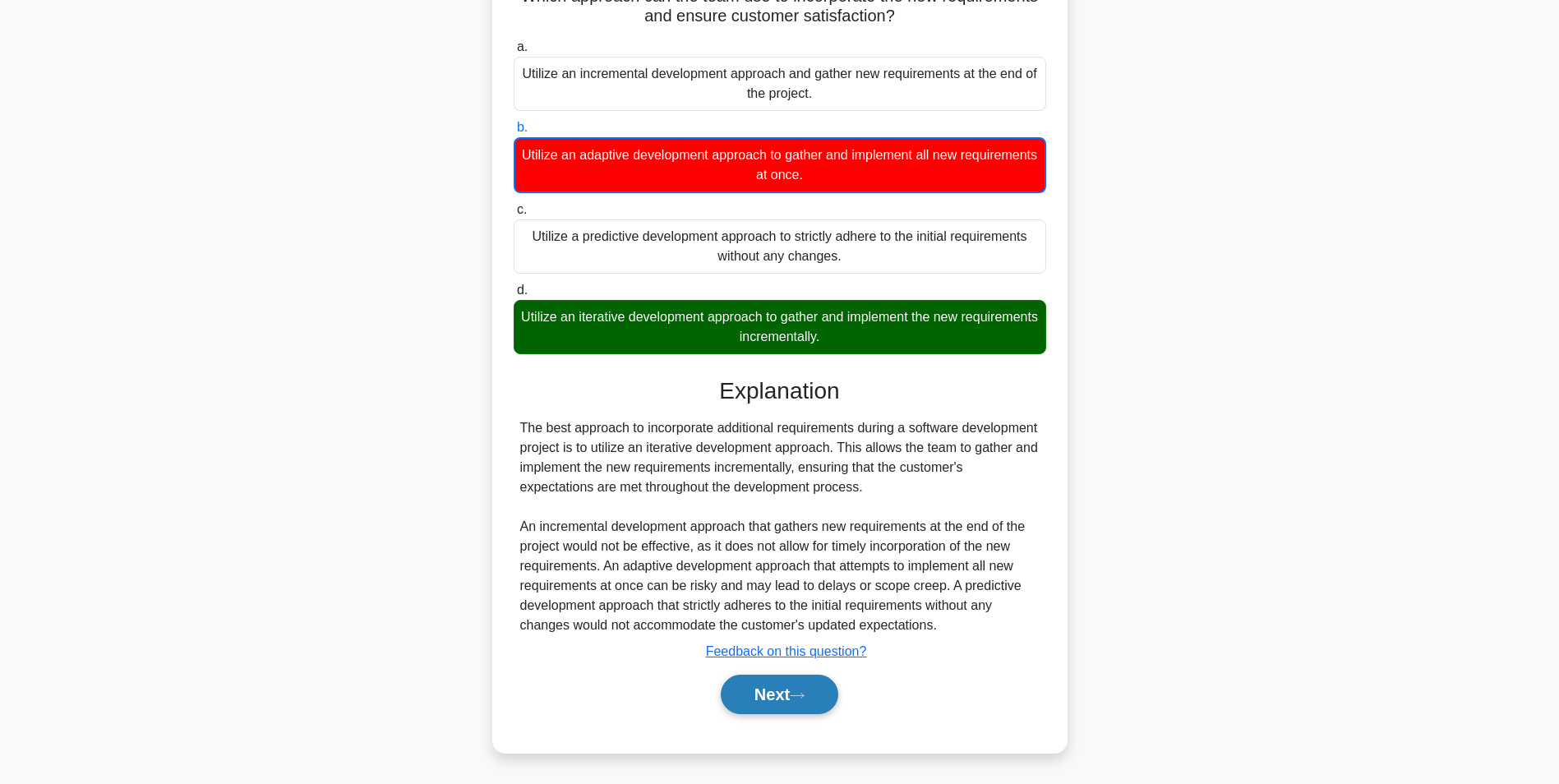
click at [762, 705] on button "Next" at bounding box center [780, 695] width 117 height 40
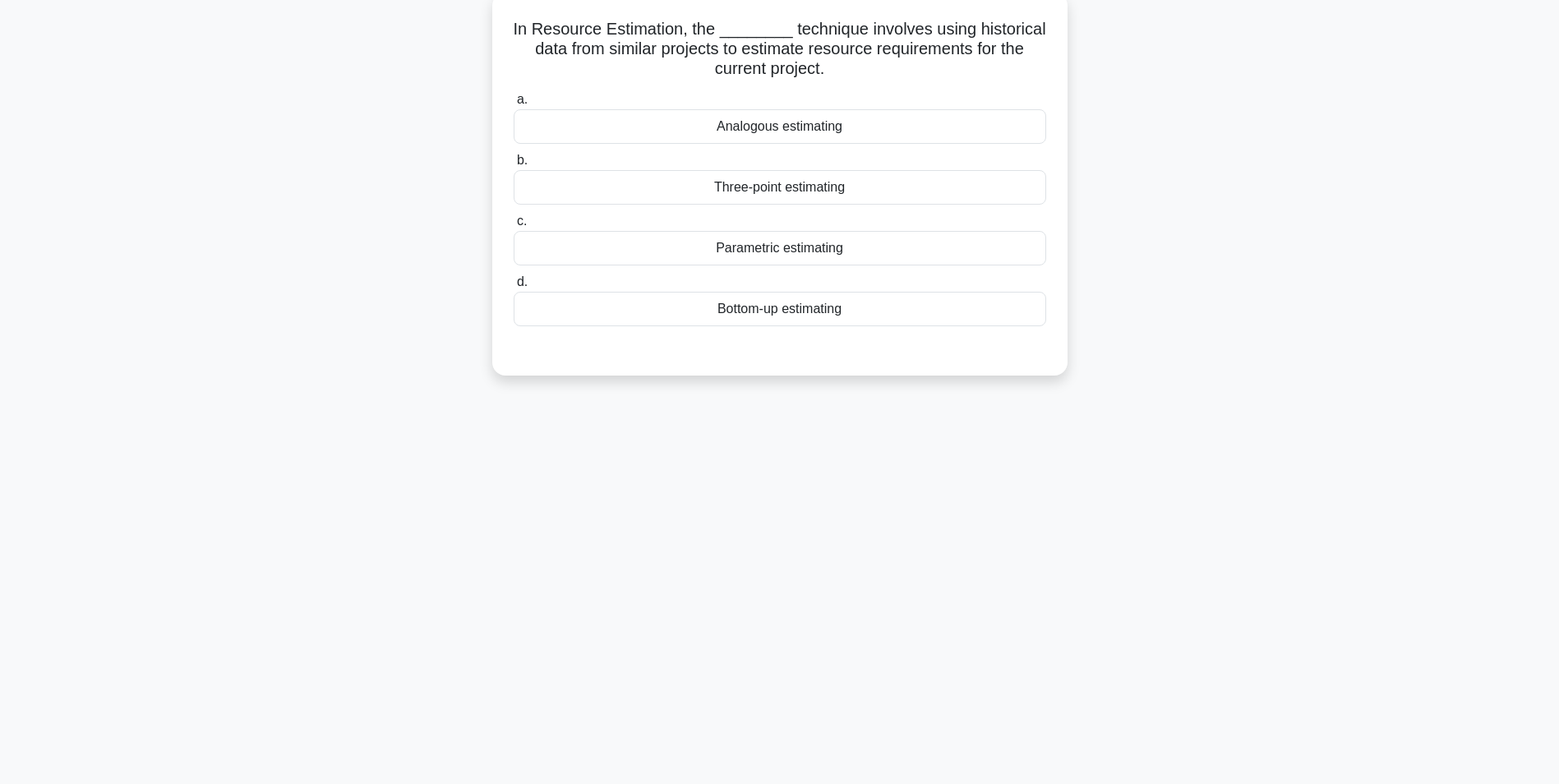
scroll to position [104, 0]
click at [807, 125] on div "Analogous estimating" at bounding box center [780, 123] width 533 height 34
click at [514, 101] on input "a. Analogous estimating" at bounding box center [514, 96] width 0 height 11
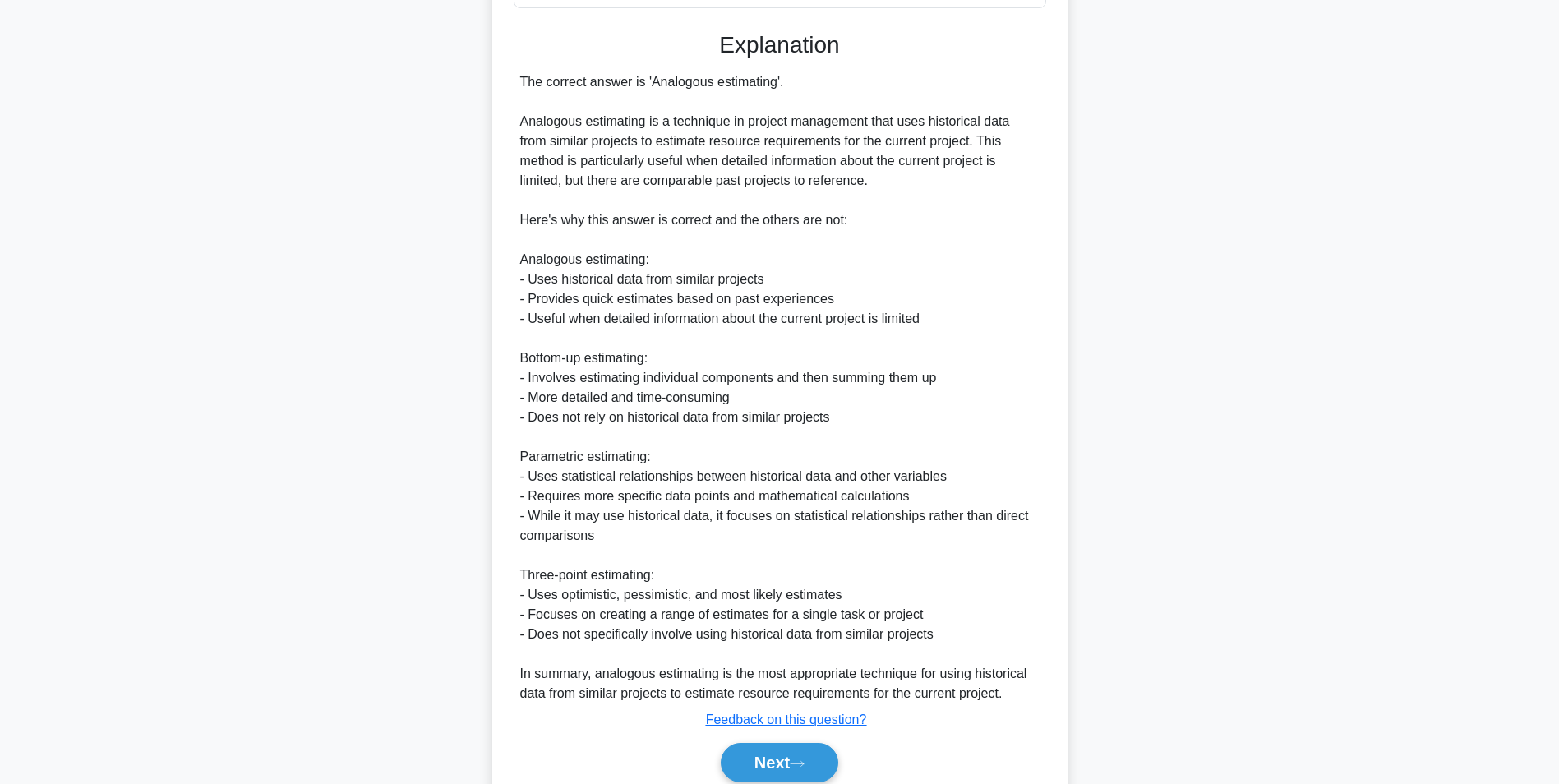
scroll to position [487, 0]
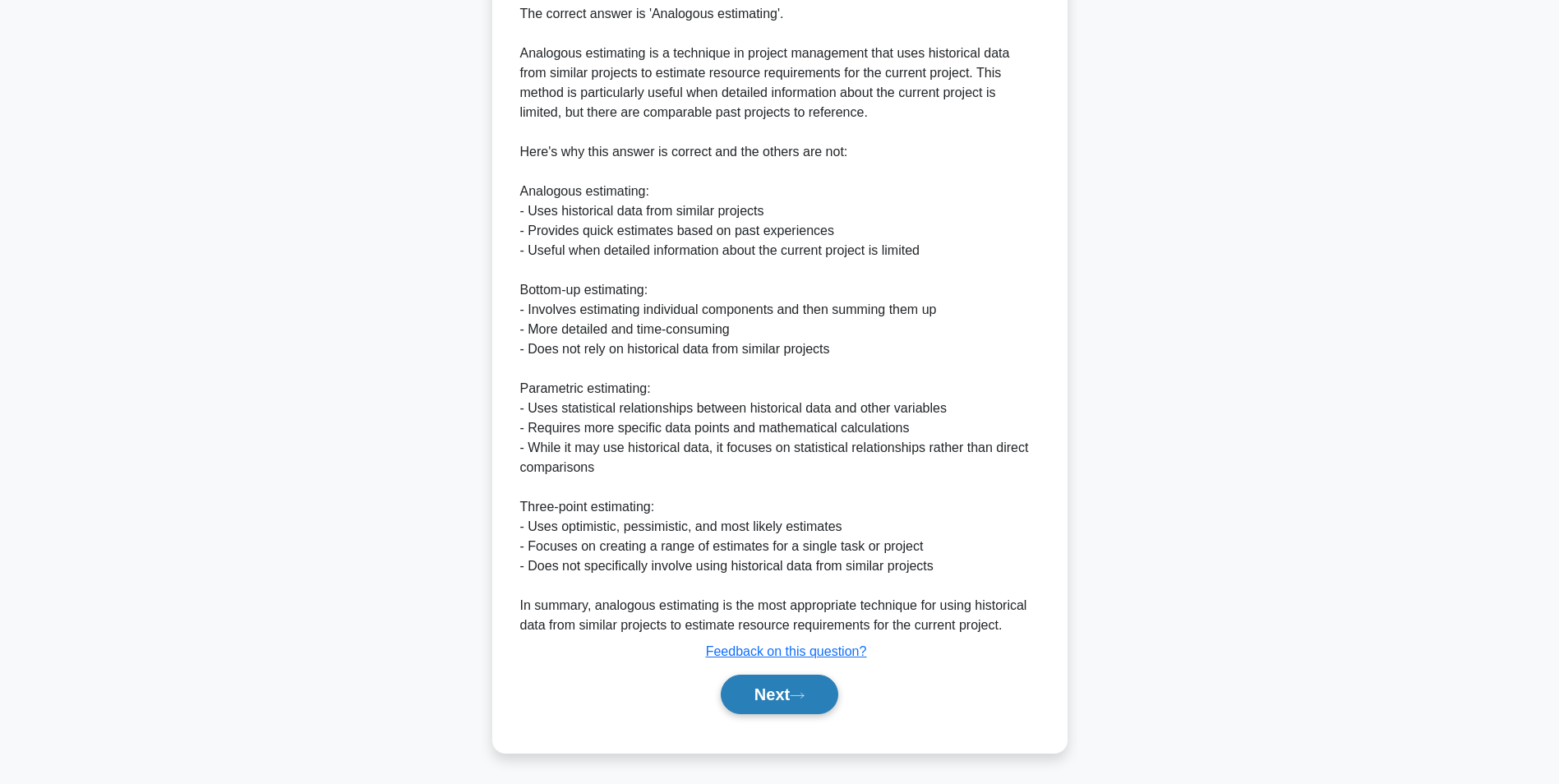
click at [772, 697] on button "Next" at bounding box center [780, 695] width 117 height 40
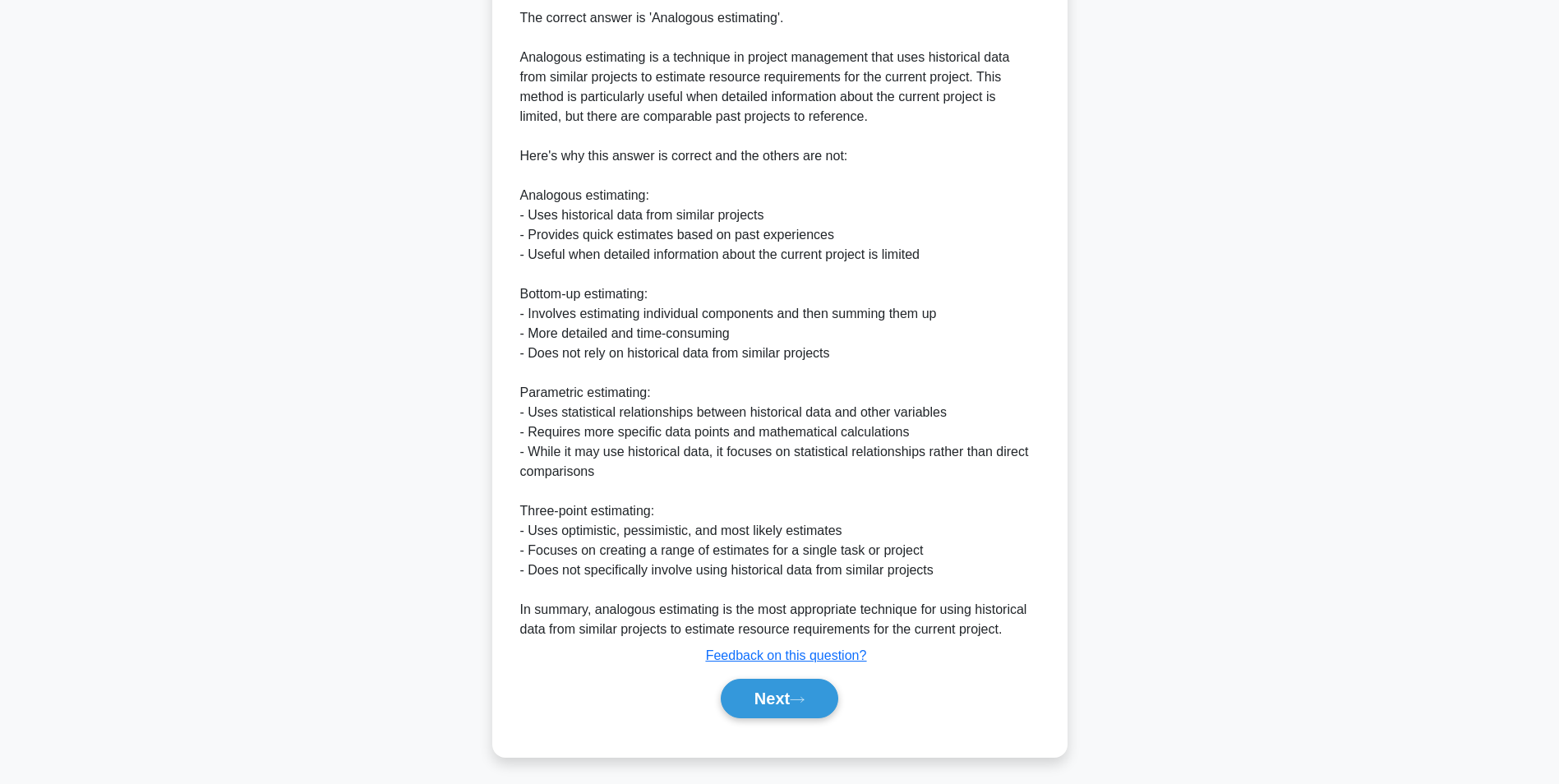
scroll to position [104, 0]
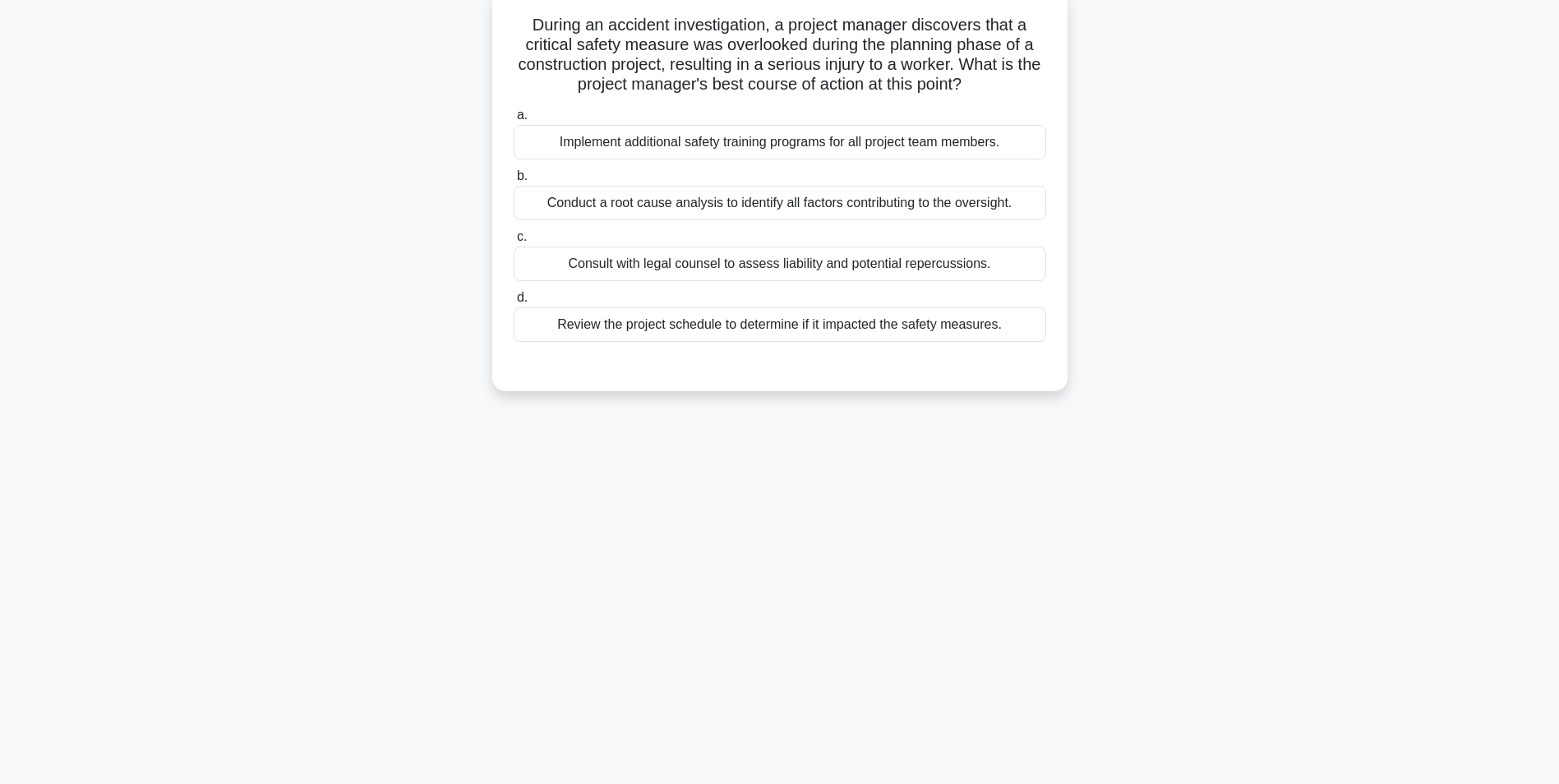
click at [908, 209] on div "Conduct a root cause analysis to identify all factors contributing to the overs…" at bounding box center [780, 203] width 533 height 34
click at [514, 181] on input "b. Conduct a root cause analysis to identify all factors contributing to the ov…" at bounding box center [514, 177] width 0 height 11
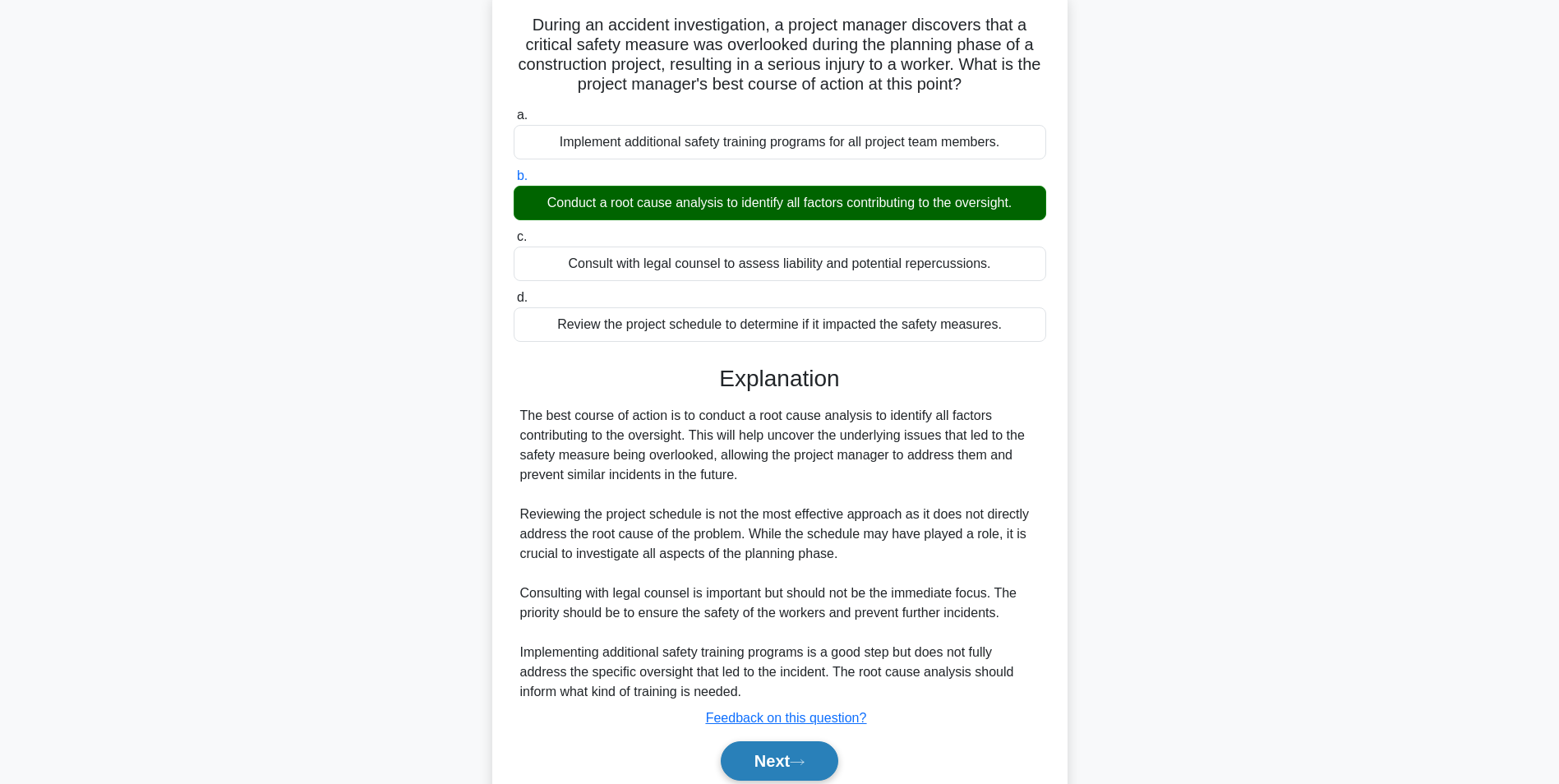
click at [764, 758] on button "Next" at bounding box center [780, 761] width 117 height 40
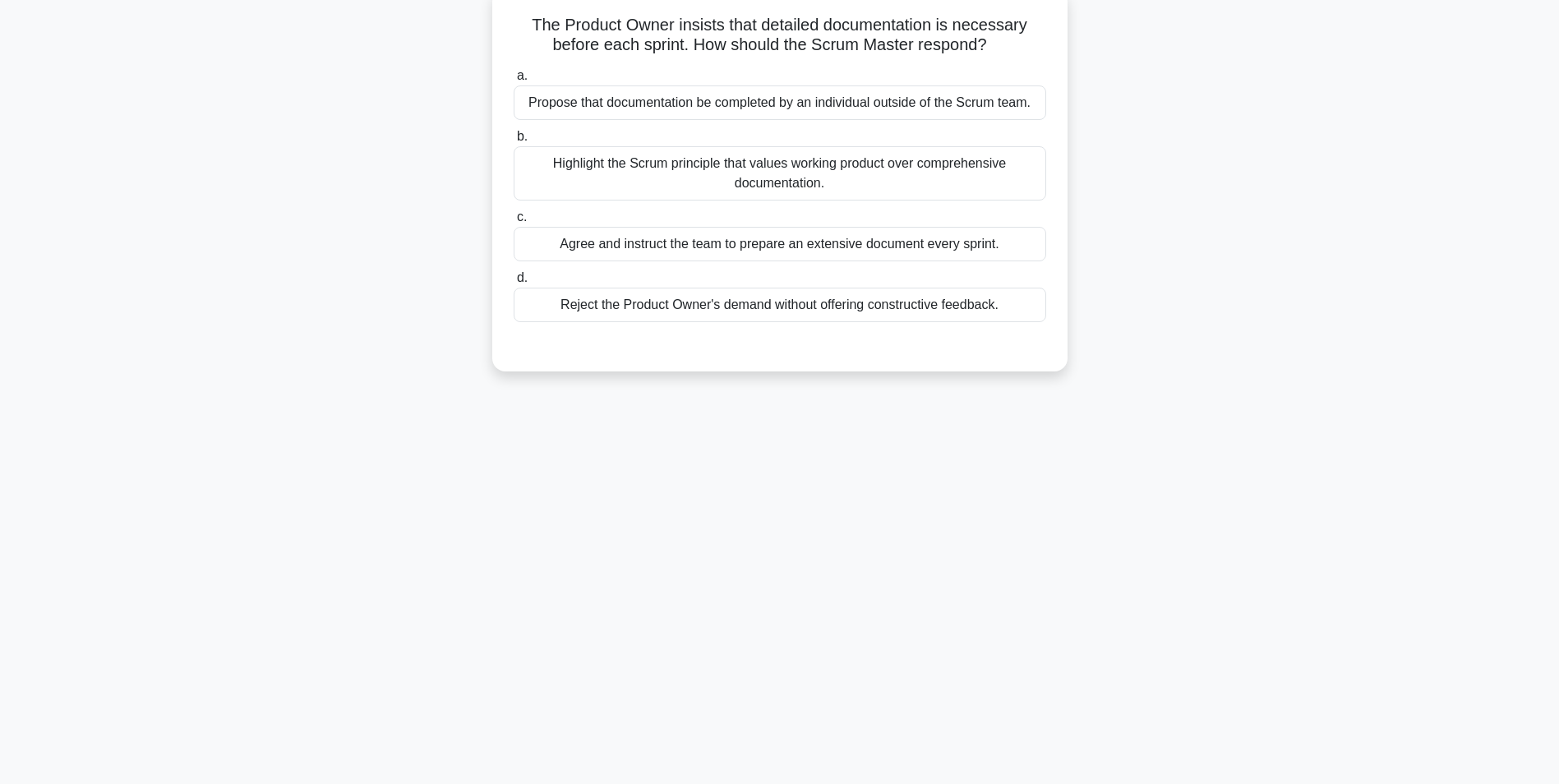
click at [753, 184] on div "Highlight the Scrum principle that values working product over comprehensive do…" at bounding box center [780, 173] width 533 height 54
click at [514, 142] on input "b. Highlight the Scrum principle that values working product over comprehensive…" at bounding box center [514, 137] width 0 height 11
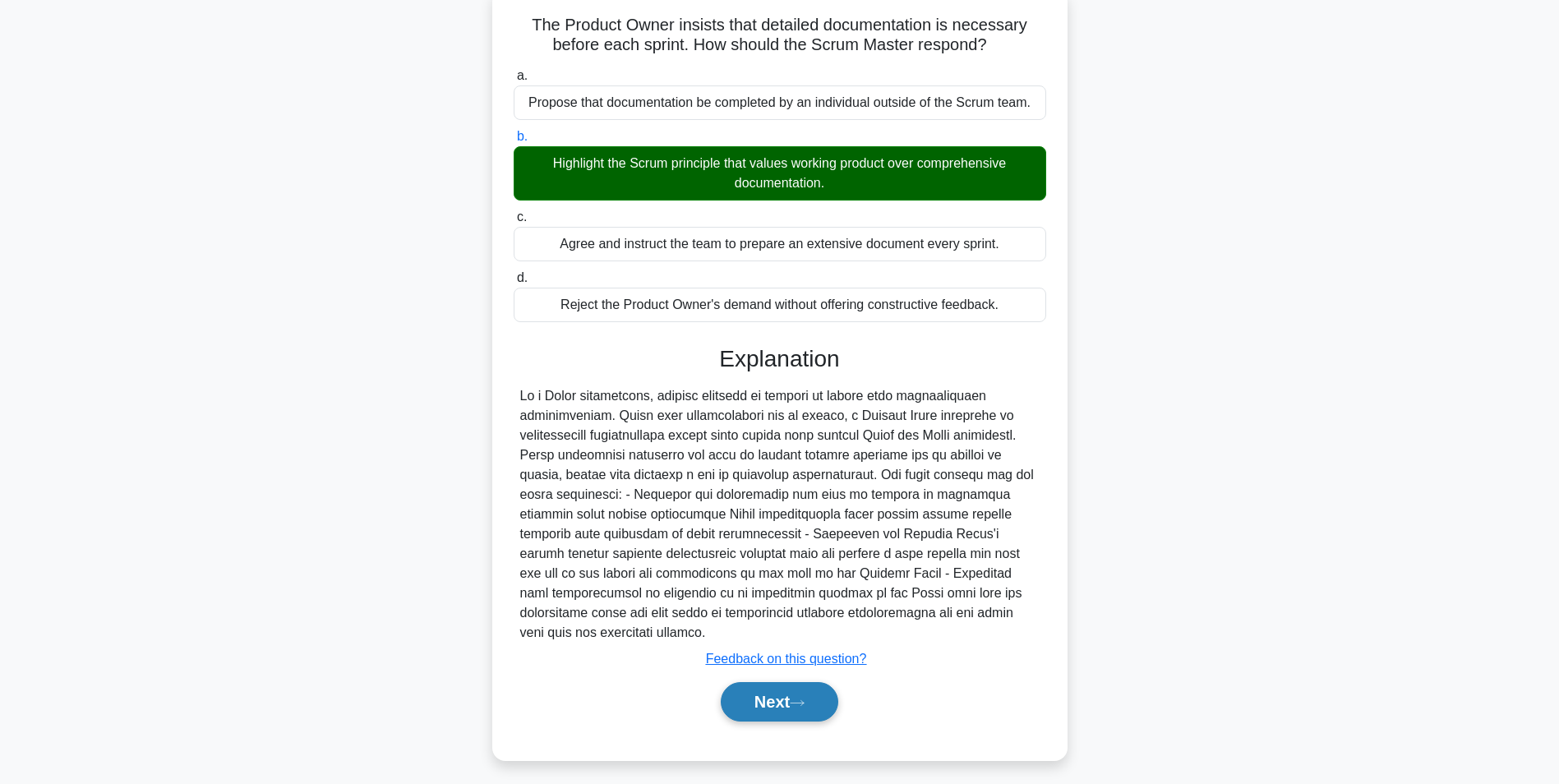
click at [773, 709] on button "Next" at bounding box center [780, 702] width 117 height 40
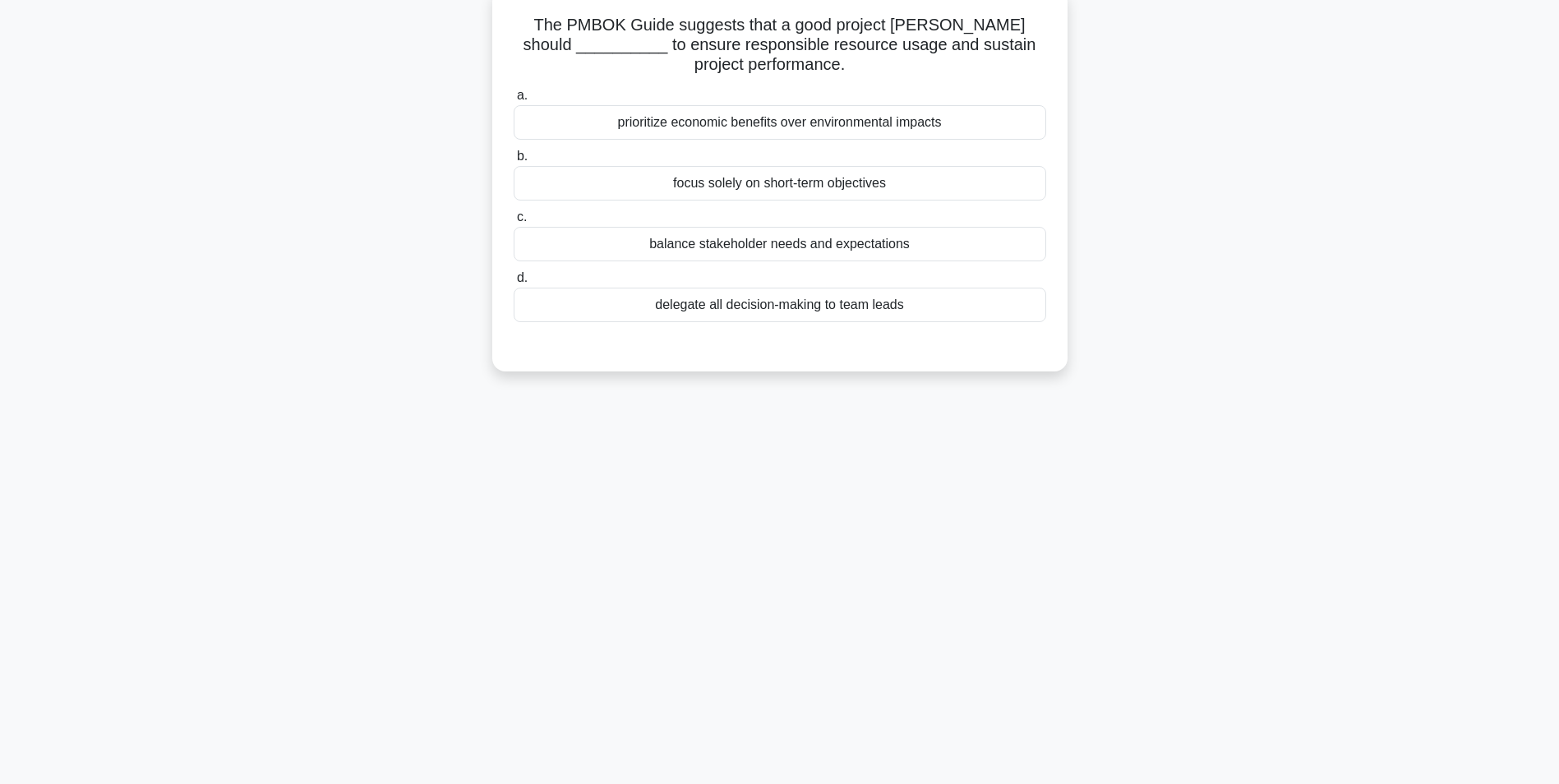
click at [683, 249] on div "balance stakeholder needs and expectations" at bounding box center [780, 244] width 533 height 34
click at [514, 223] on input "c. balance stakeholder needs and expectations" at bounding box center [514, 217] width 0 height 11
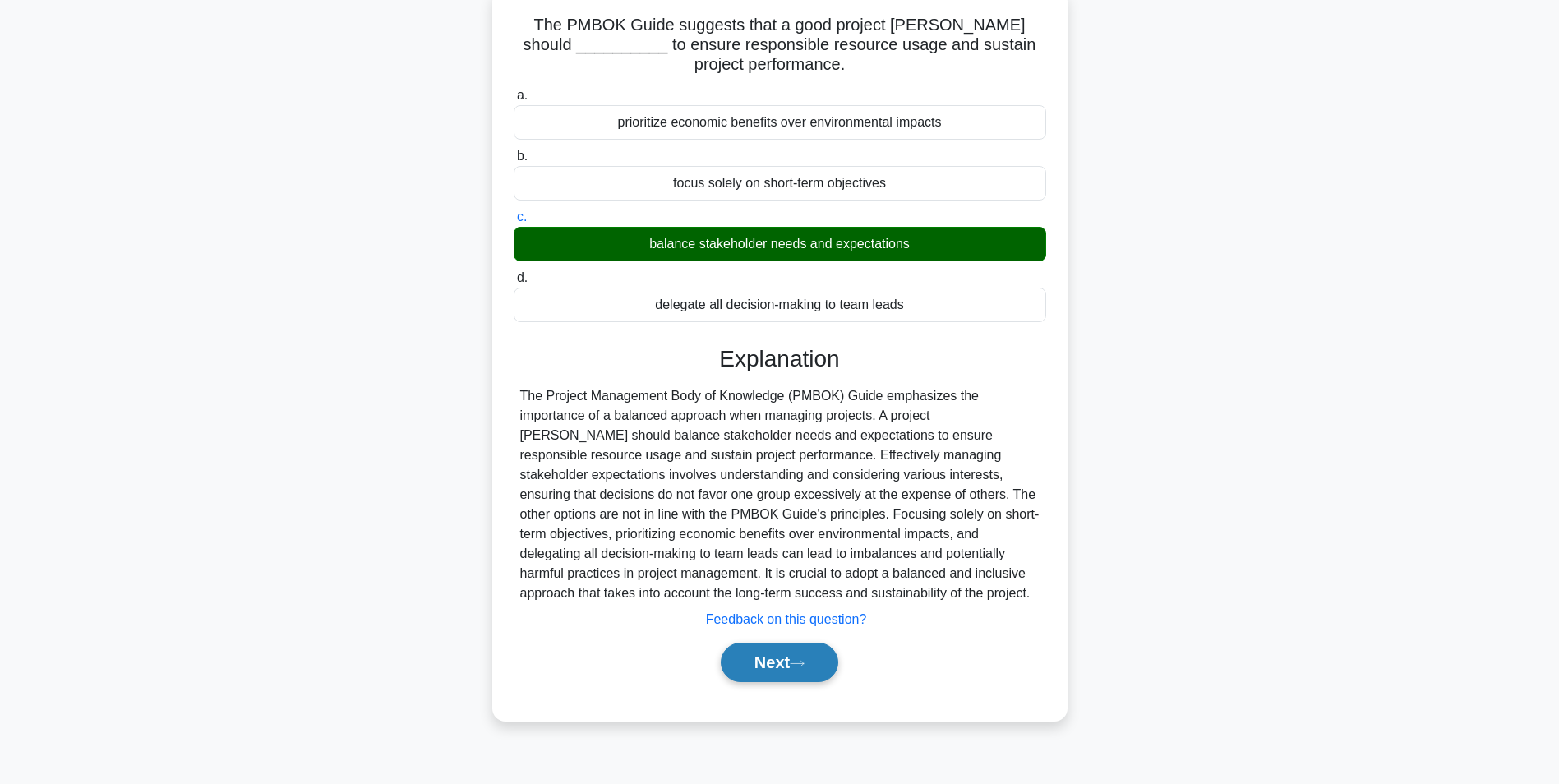
click at [744, 666] on button "Next" at bounding box center [780, 662] width 117 height 40
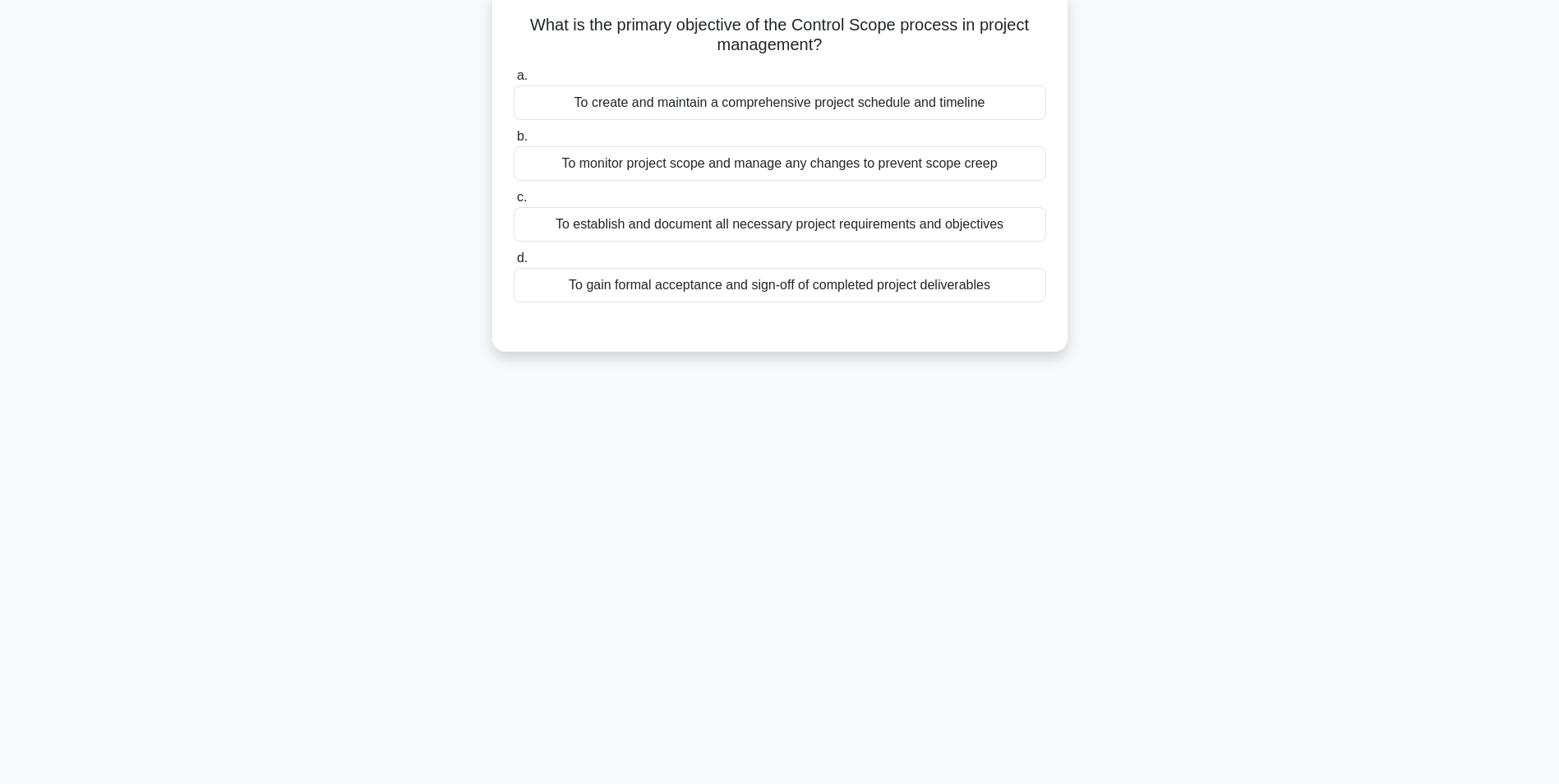
click at [806, 169] on div "To monitor project scope and manage any changes to prevent scope creep" at bounding box center [780, 163] width 533 height 34
click at [514, 142] on input "b. To monitor project scope and manage any changes to prevent scope creep" at bounding box center [514, 137] width 0 height 11
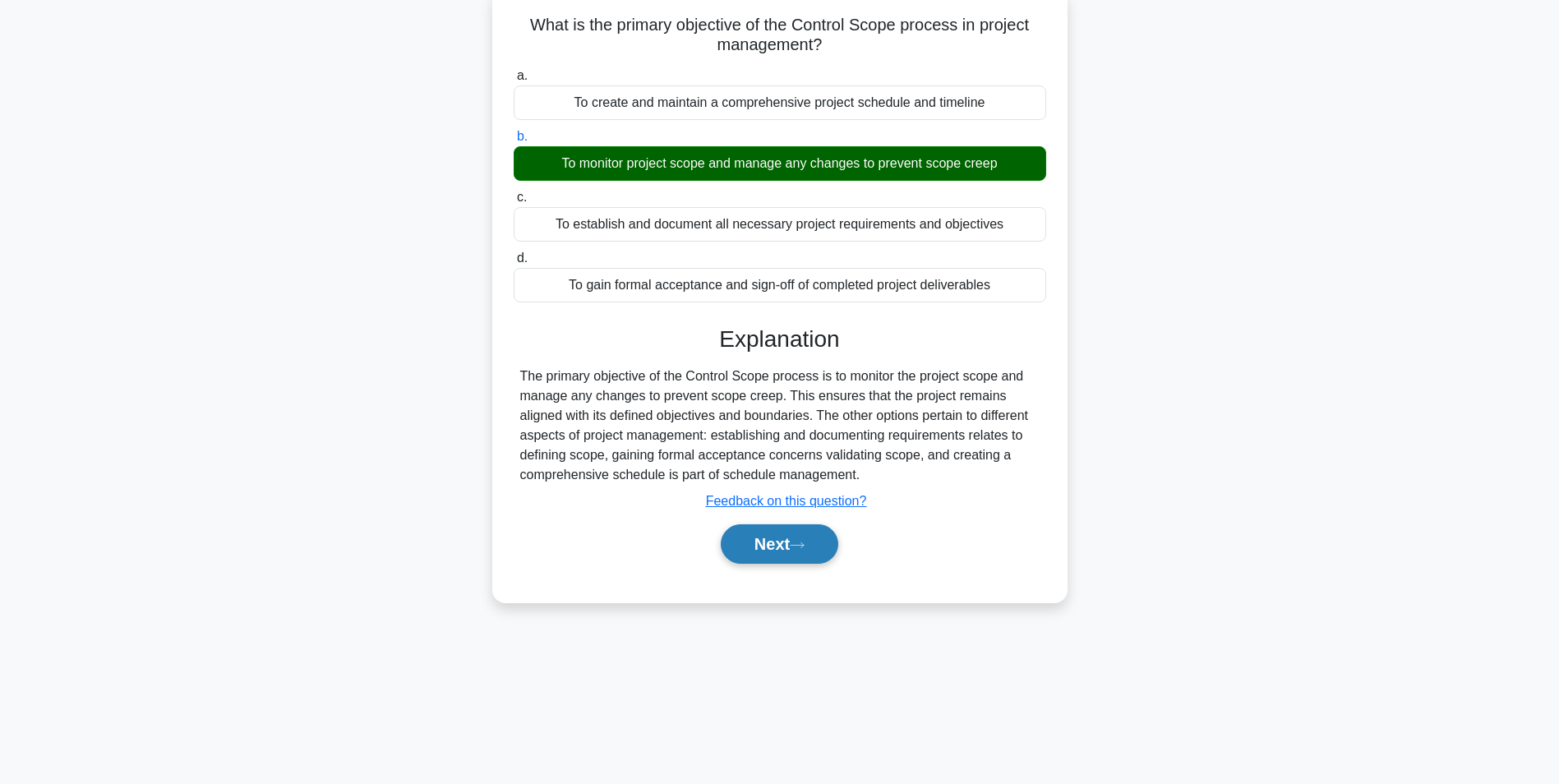
click at [761, 542] on button "Next" at bounding box center [780, 544] width 117 height 40
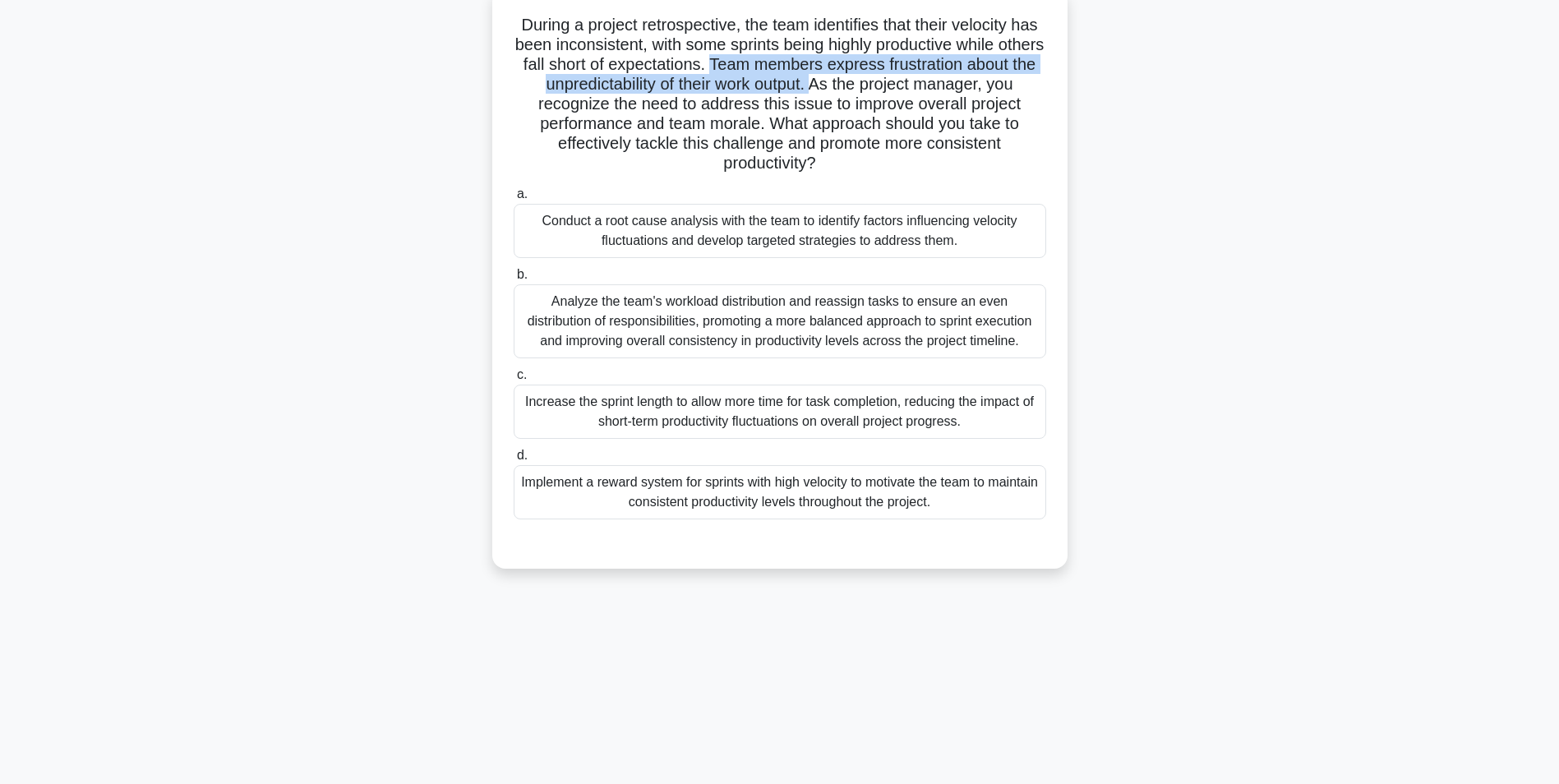
drag, startPoint x: 772, startPoint y: 63, endPoint x: 870, endPoint y: 88, distance: 101.1
click at [870, 88] on h5 "During a project retrospective, the team identifies that their velocity has bee…" at bounding box center [780, 94] width 535 height 160
drag, startPoint x: 870, startPoint y: 88, endPoint x: 857, endPoint y: 130, distance: 44.0
click at [857, 130] on h5 "During a project retrospective, the team identifies that their velocity has bee…" at bounding box center [780, 94] width 535 height 160
click at [760, 324] on div "Analyze the team's workload distribution and reassign tasks to ensure an even d…" at bounding box center [780, 321] width 533 height 74
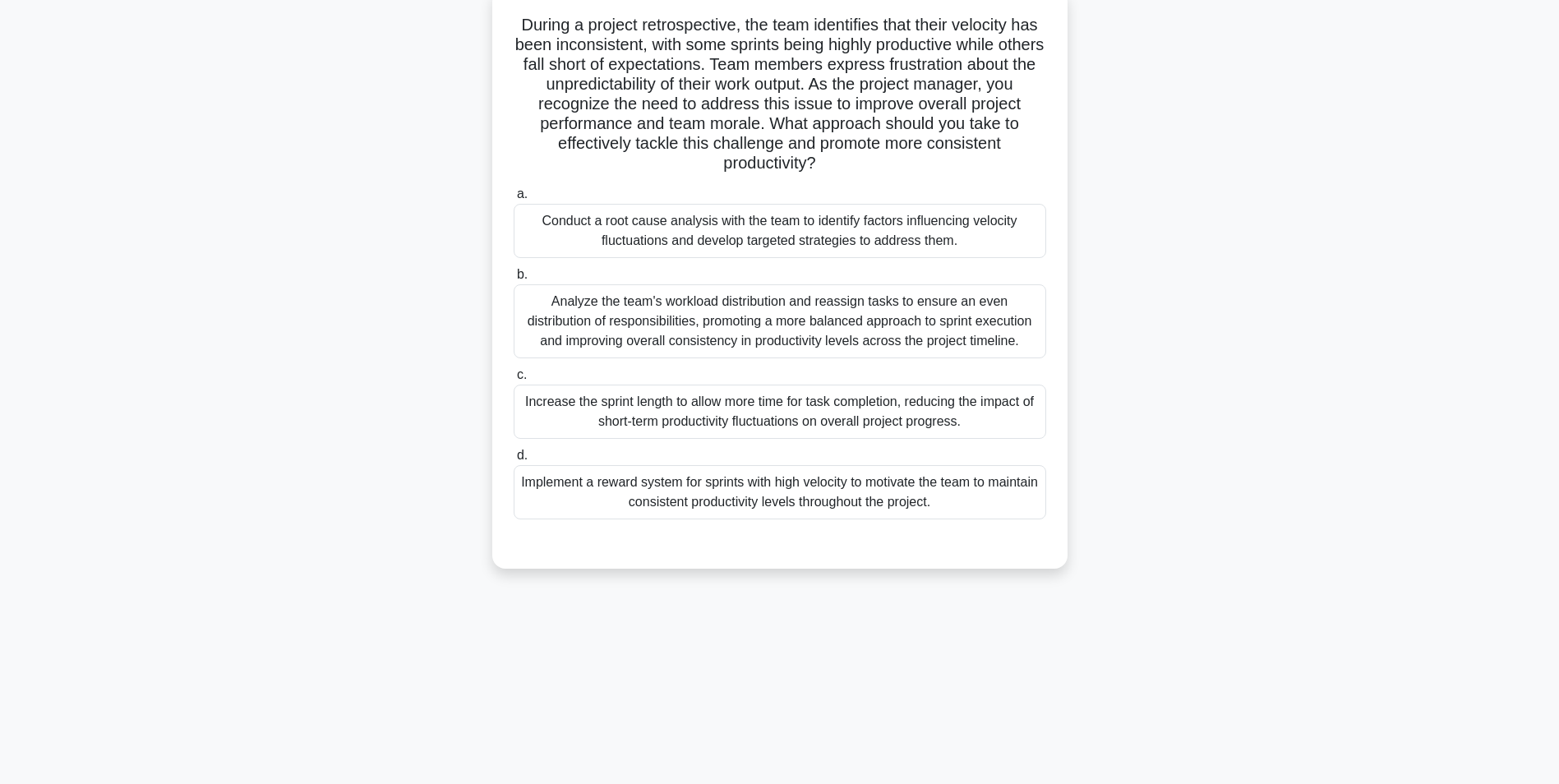
click at [514, 280] on input "b. Analyze the team's workload distribution and reassign tasks to ensure an eve…" at bounding box center [514, 275] width 0 height 11
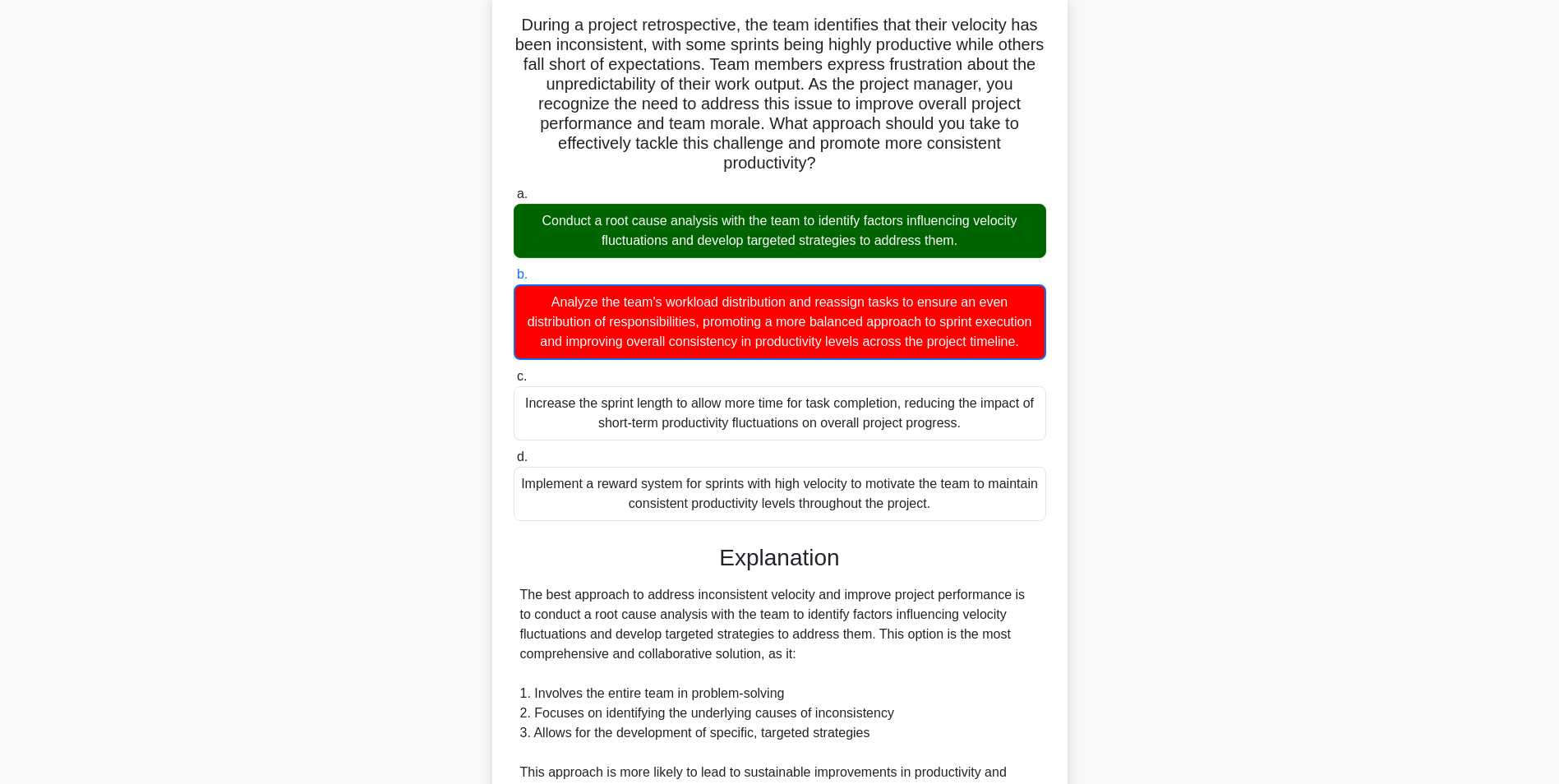
click at [712, 227] on div "Conduct a root cause analysis with the team to identify factors influencing vel…" at bounding box center [780, 231] width 533 height 54
click at [514, 200] on input "a. Conduct a root cause analysis with the team to identify factors influencing …" at bounding box center [514, 195] width 0 height 11
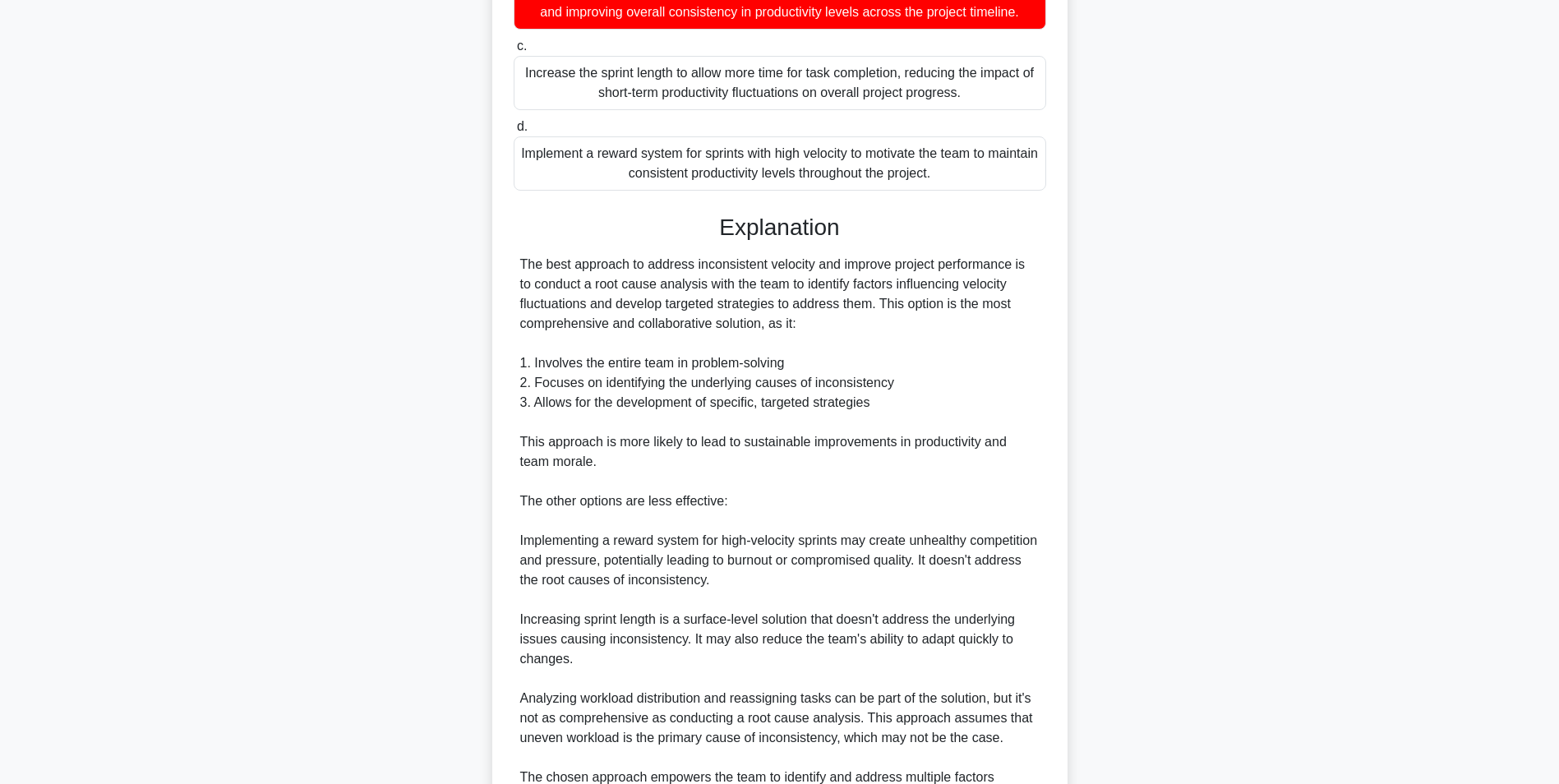
scroll to position [644, 0]
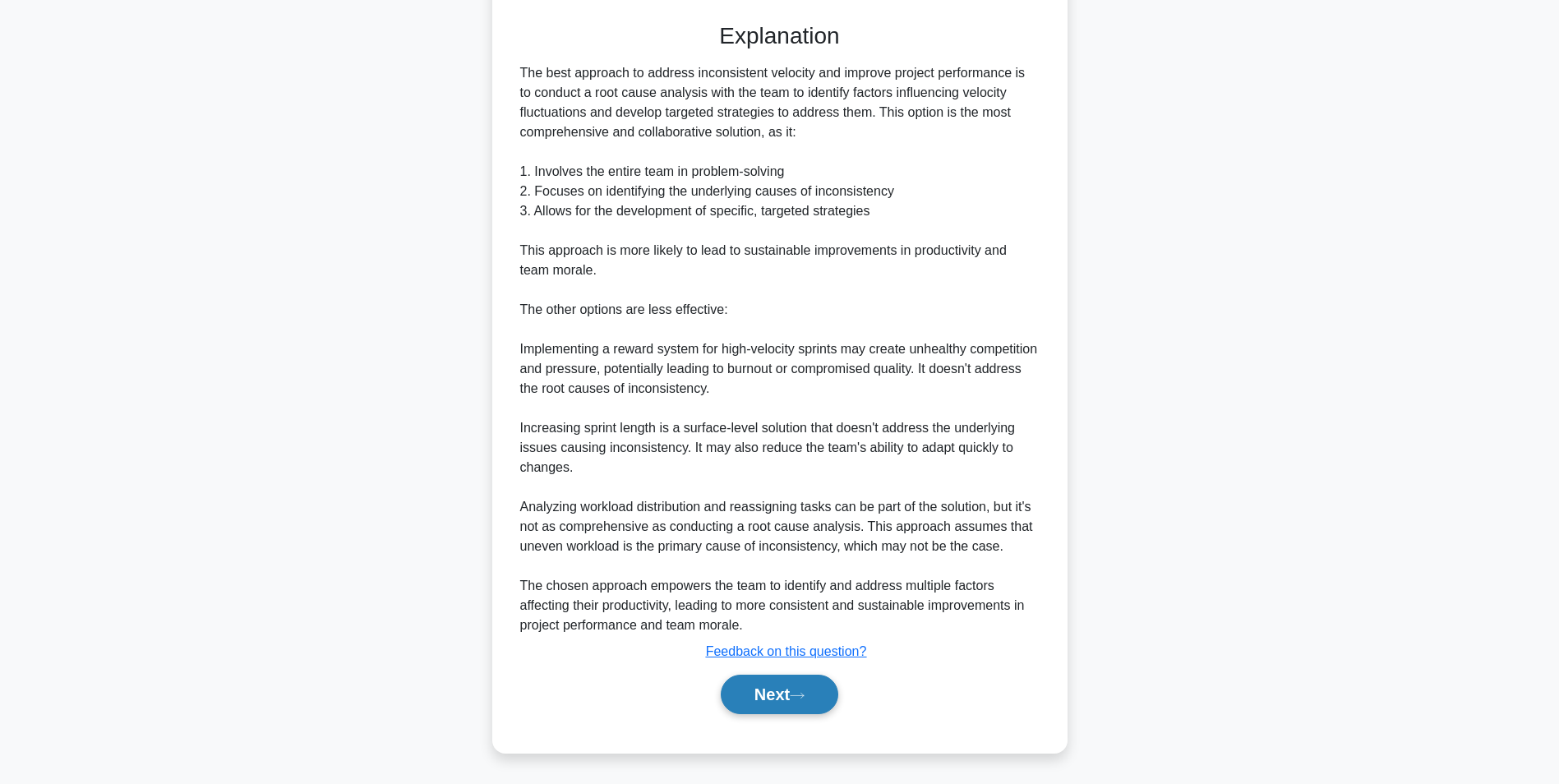
click at [755, 696] on button "Next" at bounding box center [780, 695] width 117 height 40
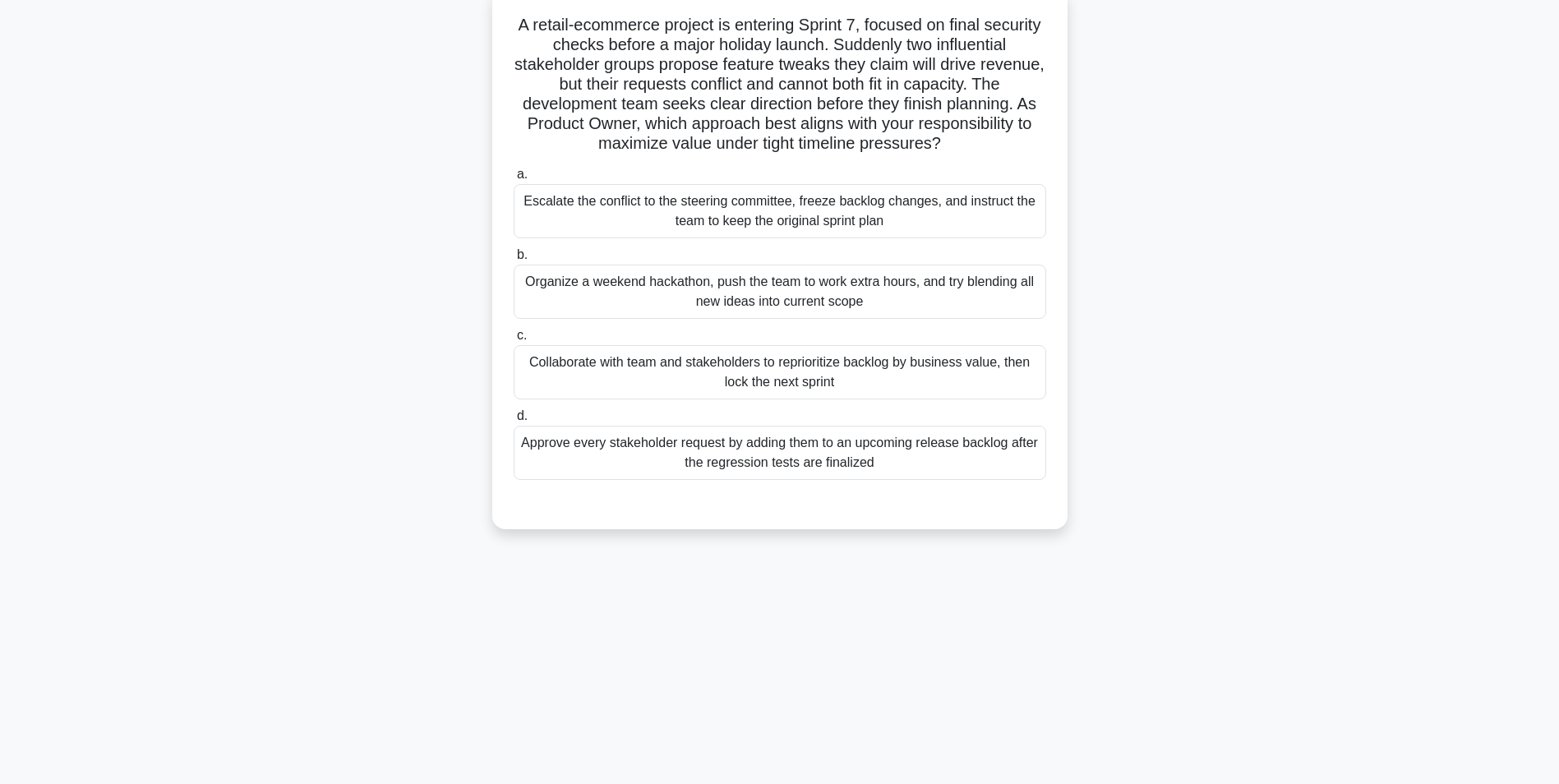
click at [726, 378] on div "Collaborate with team and stakeholders to reprioritize backlog by business valu…" at bounding box center [780, 372] width 533 height 54
click at [514, 341] on input "c. Collaborate with team and stakeholders to reprioritize backlog by business v…" at bounding box center [514, 336] width 0 height 11
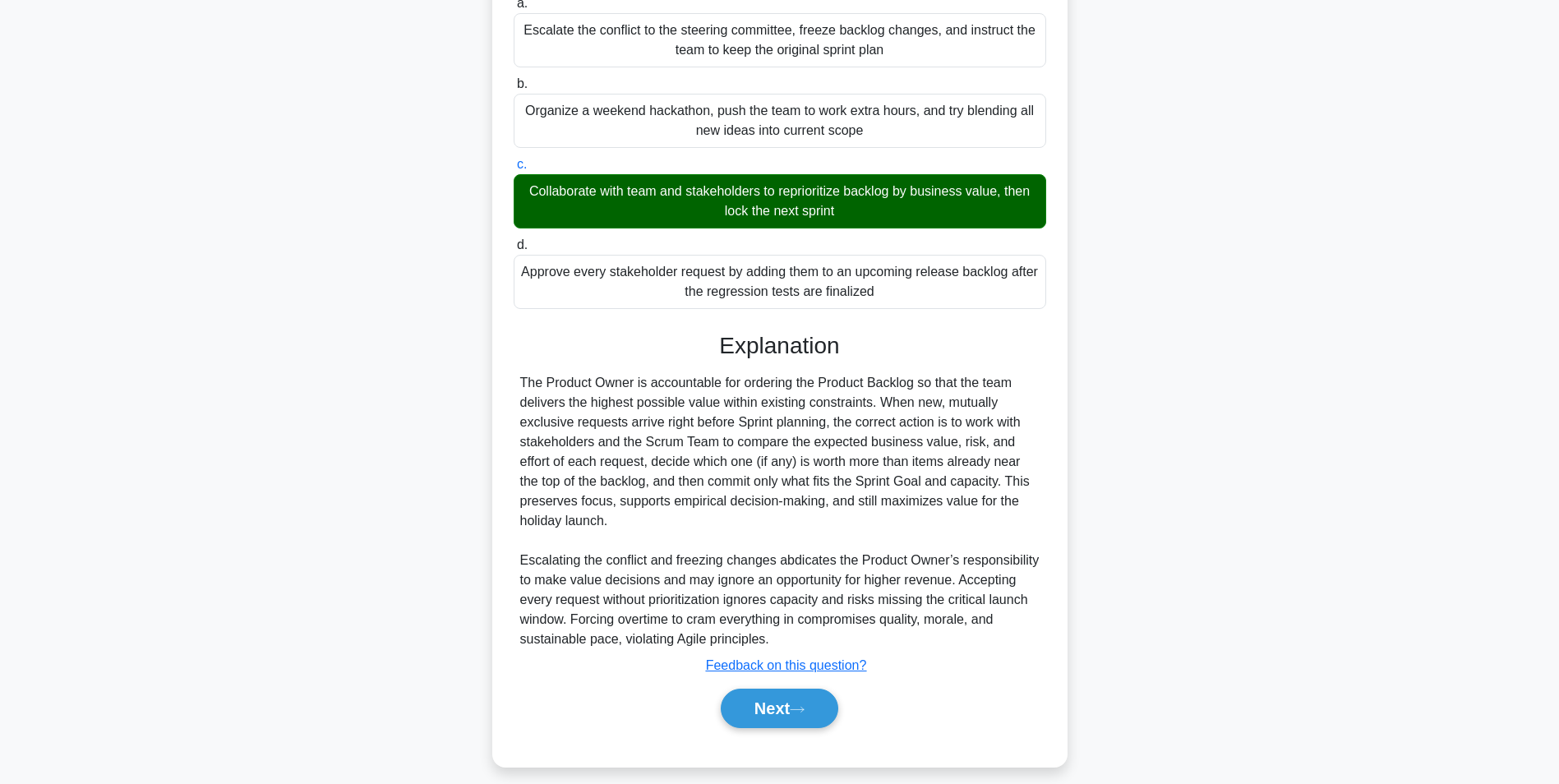
scroll to position [289, 0]
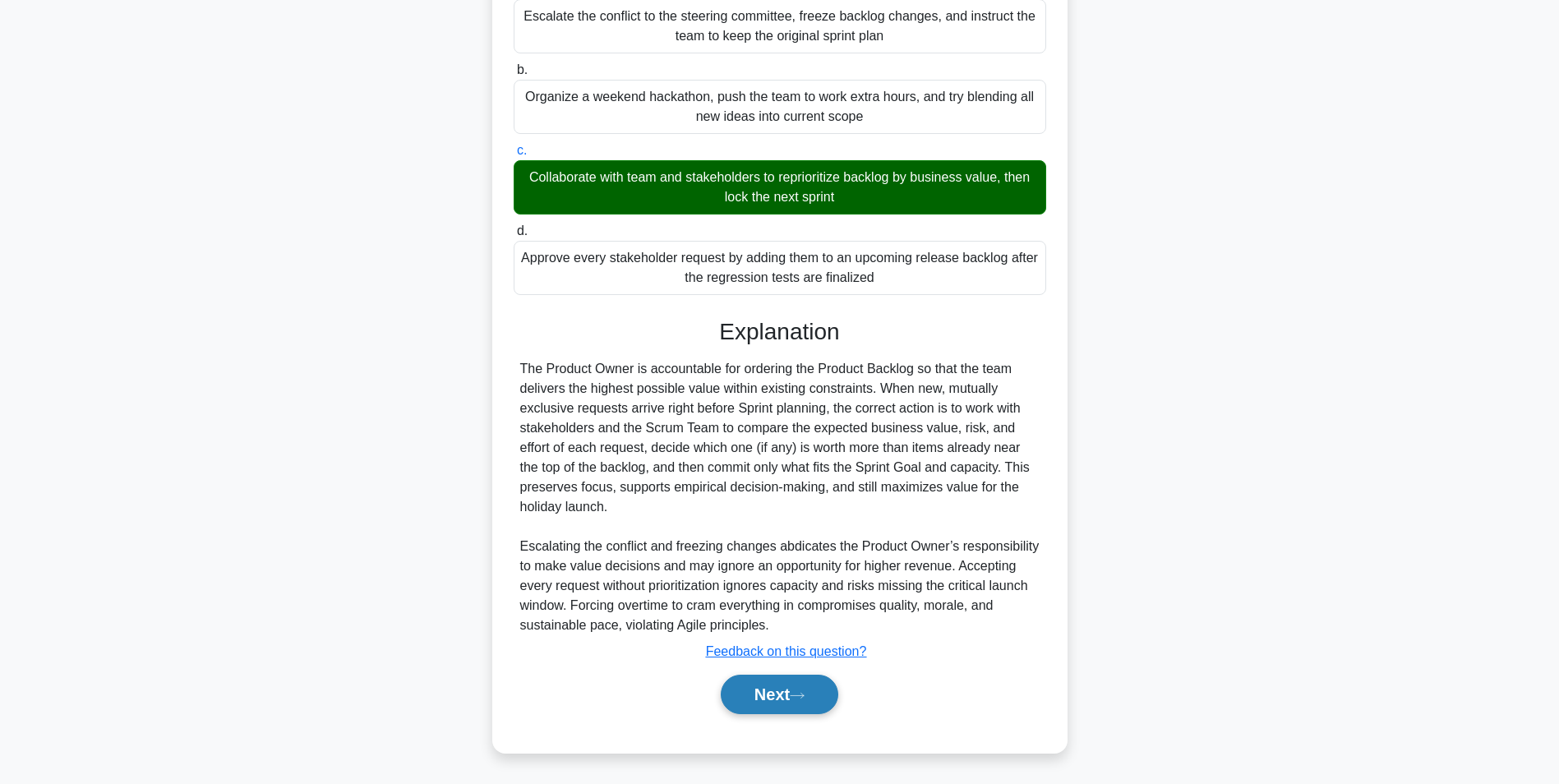
click at [782, 690] on button "Next" at bounding box center [780, 695] width 117 height 40
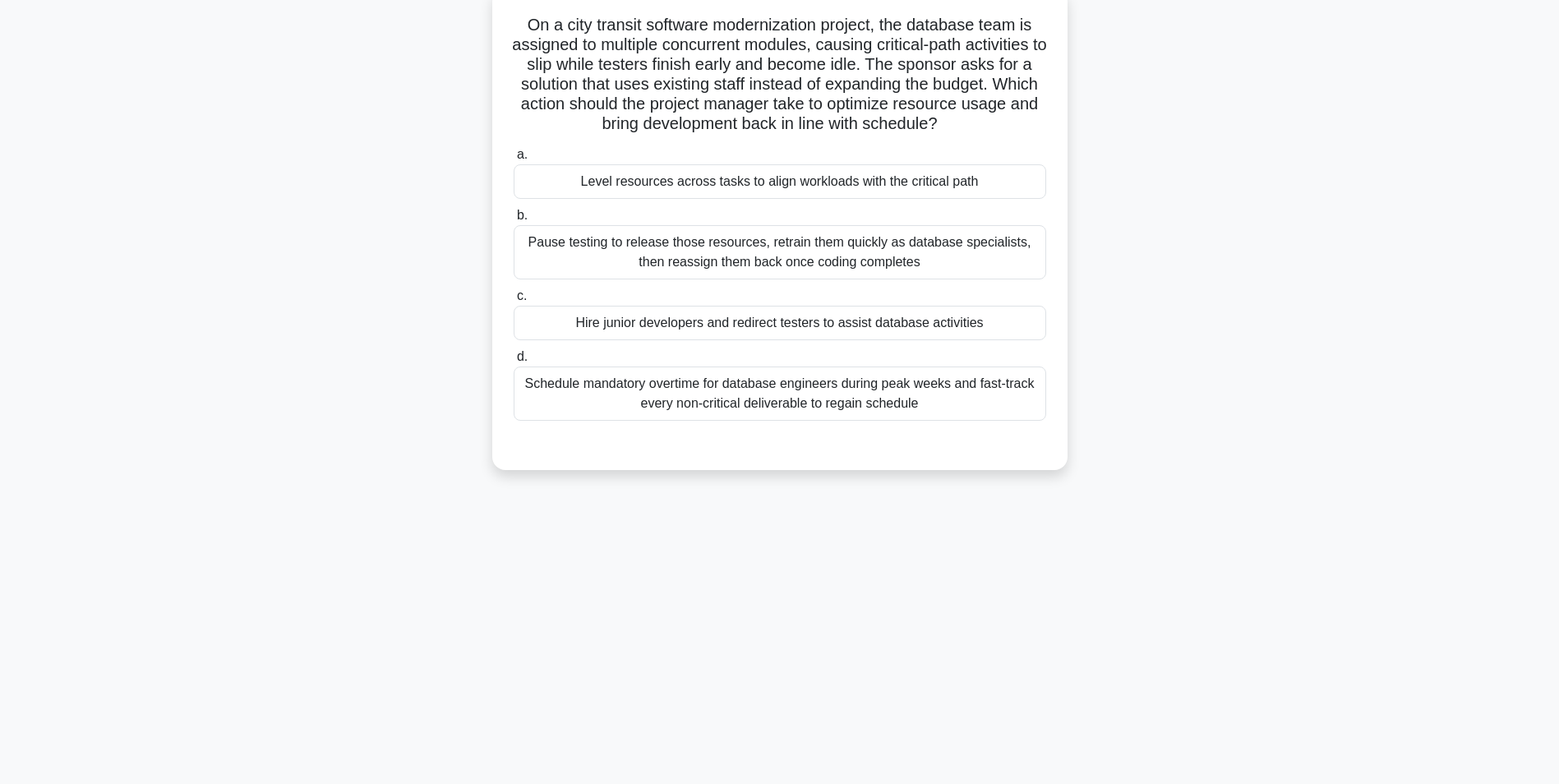
click at [758, 180] on div "Level resources across tasks to align workloads with the critical path" at bounding box center [780, 181] width 533 height 34
click at [514, 160] on input "a. Level resources across tasks to align workloads with the critical path" at bounding box center [514, 155] width 0 height 11
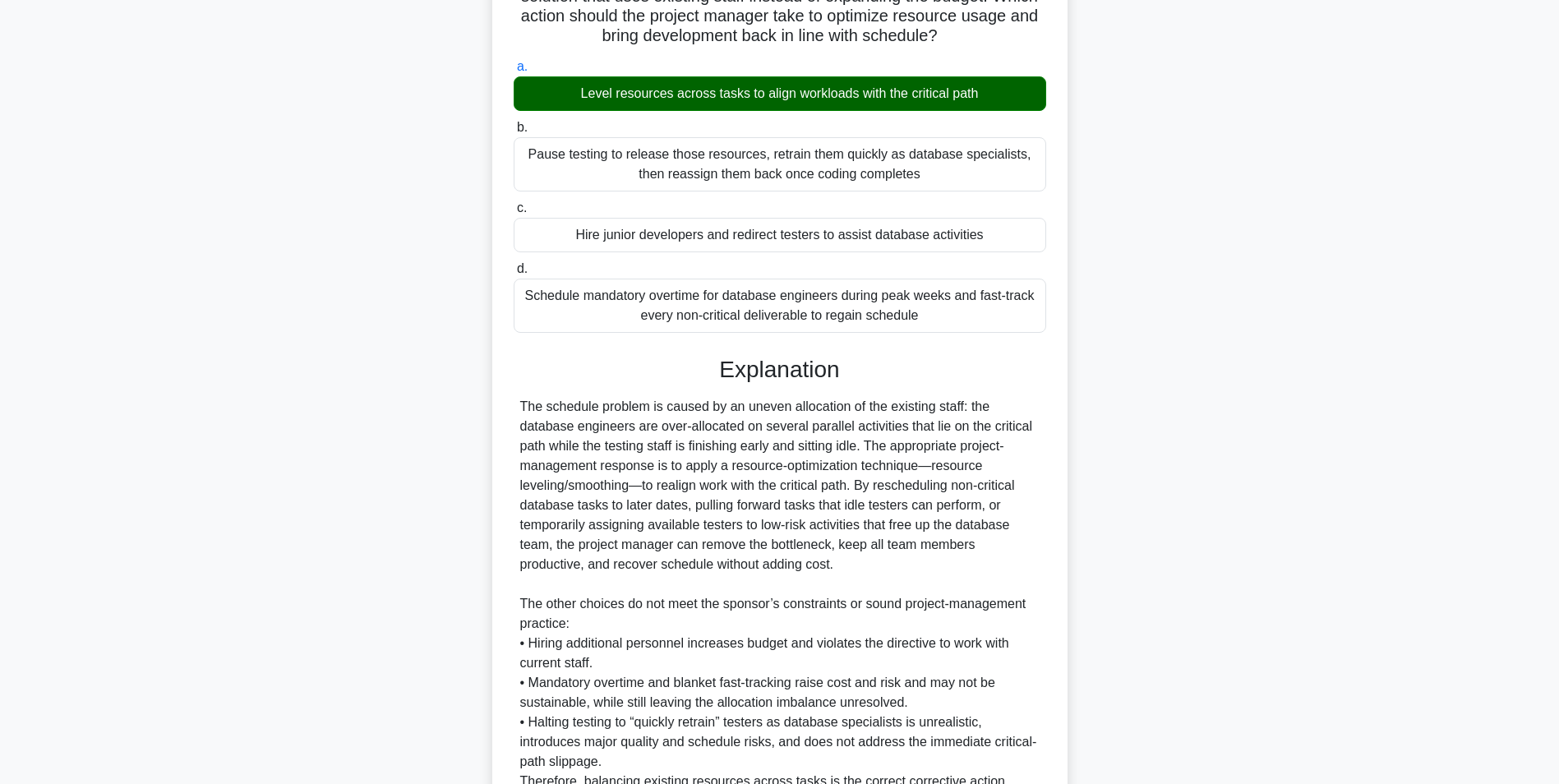
scroll to position [349, 0]
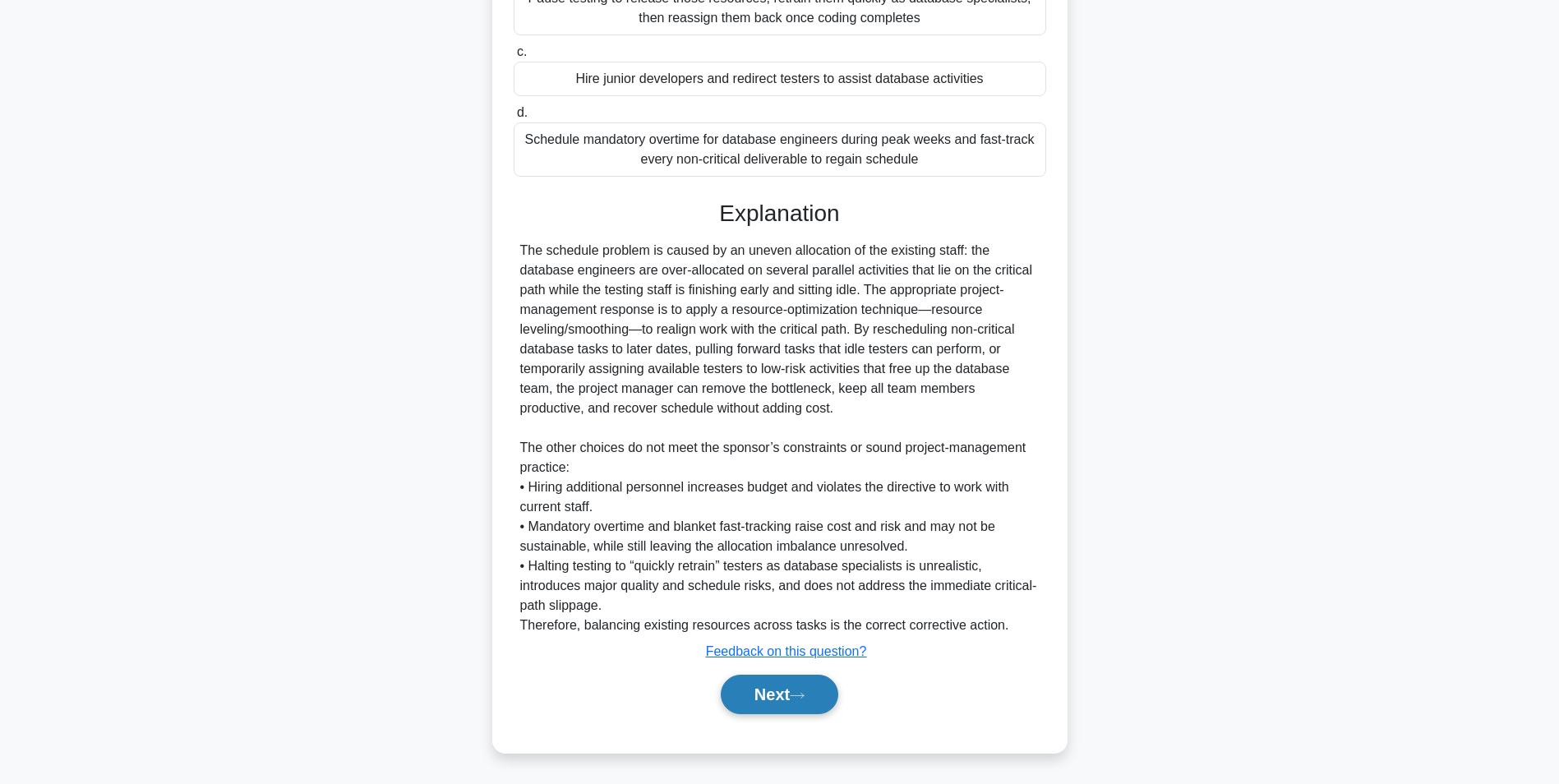
click at [755, 694] on button "Next" at bounding box center [780, 695] width 117 height 40
click at [770, 701] on button "Next" at bounding box center [780, 695] width 117 height 40
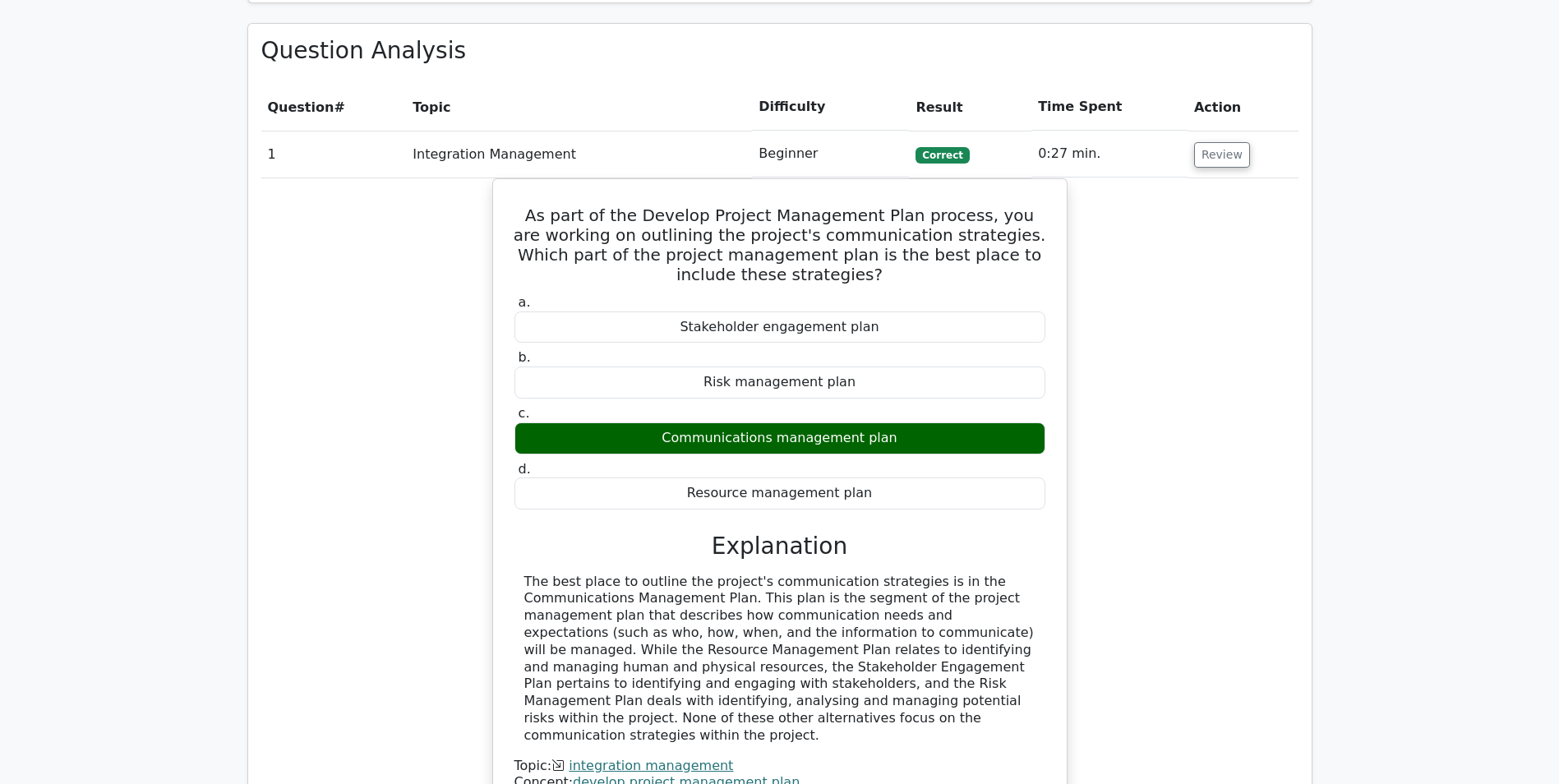
scroll to position [1233, 0]
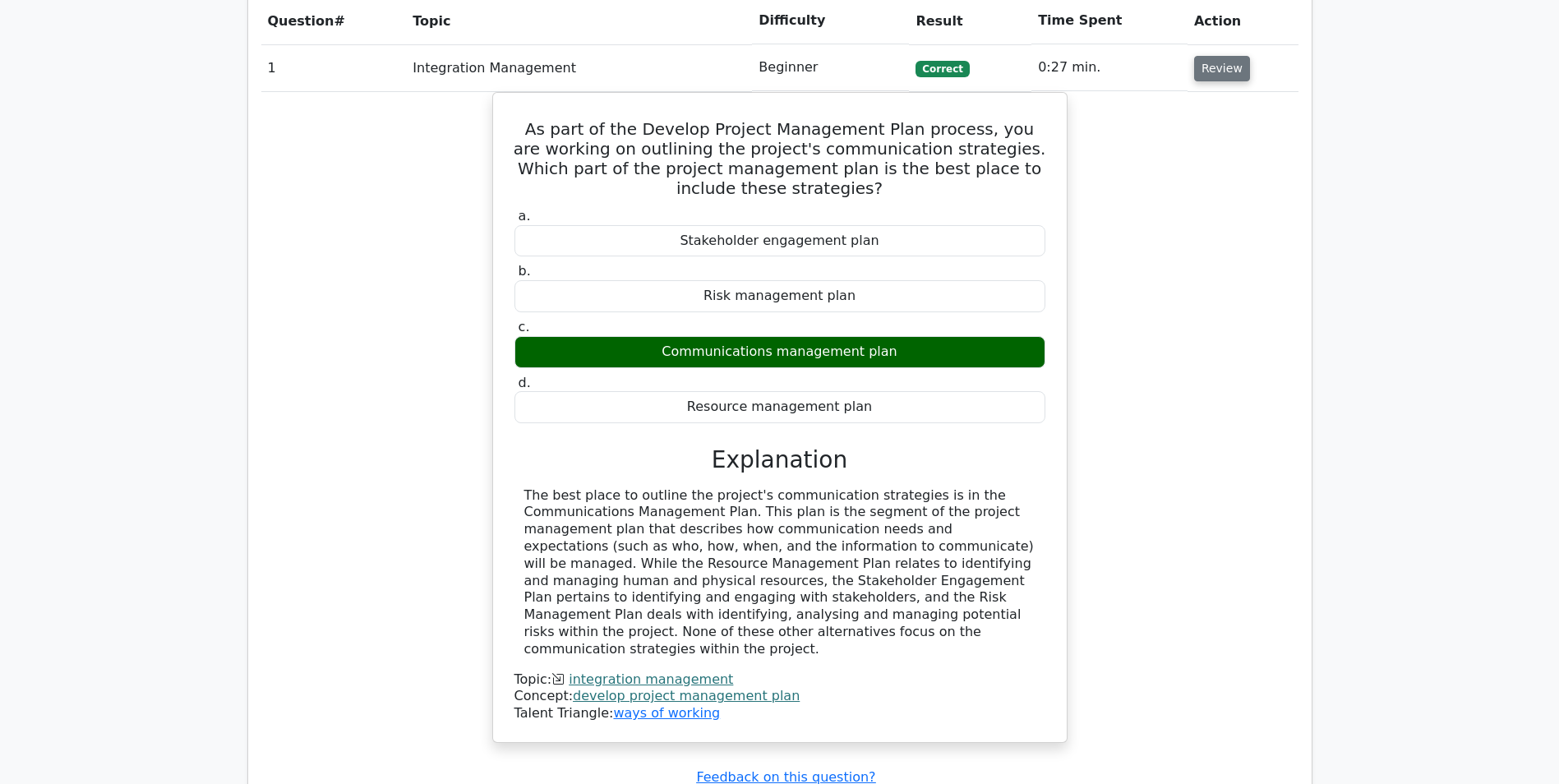
click at [1213, 70] on button "Review" at bounding box center [1222, 68] width 56 height 25
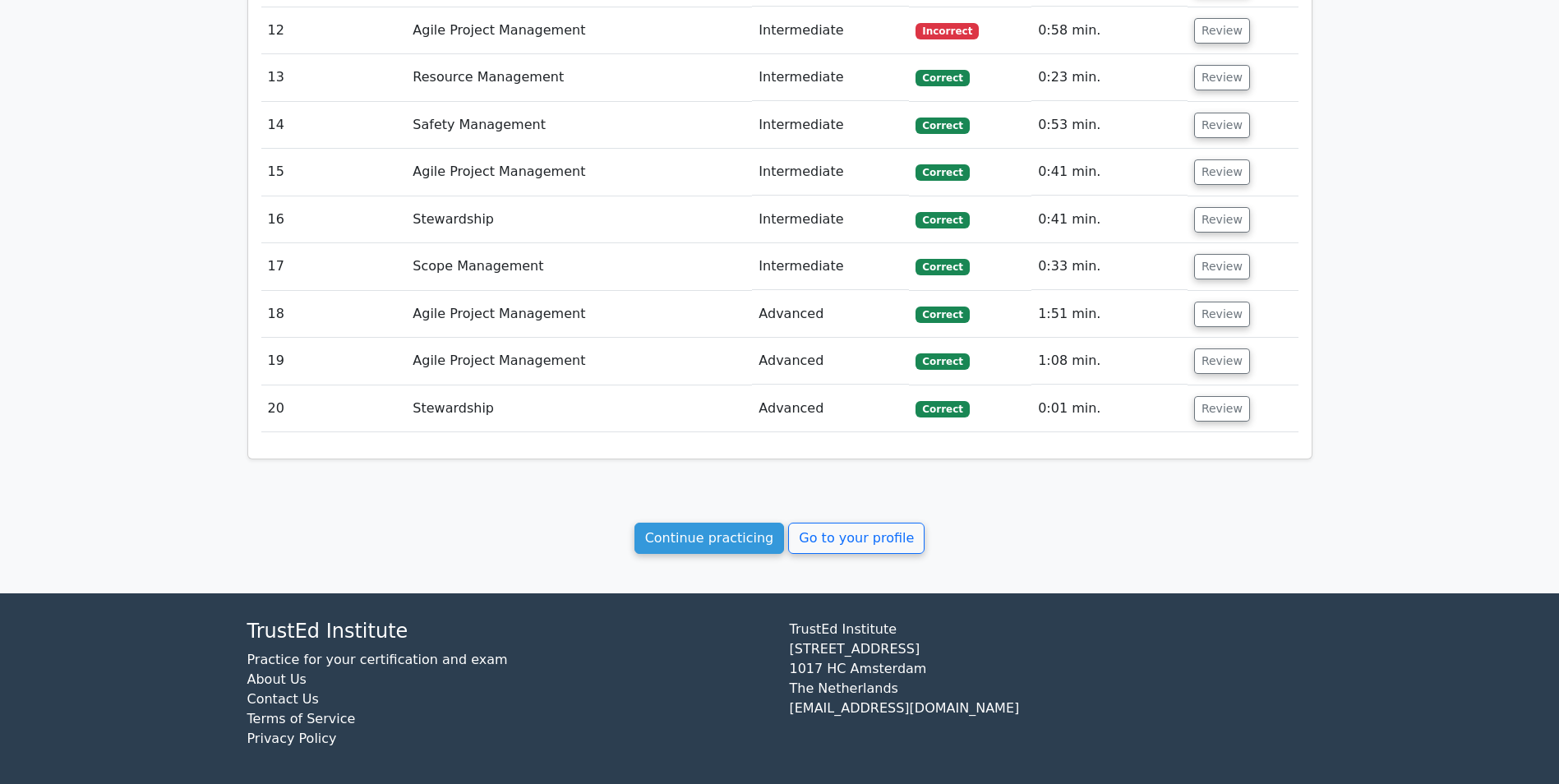
scroll to position [1793, 0]
